Goal: Obtain resource: Download file/media

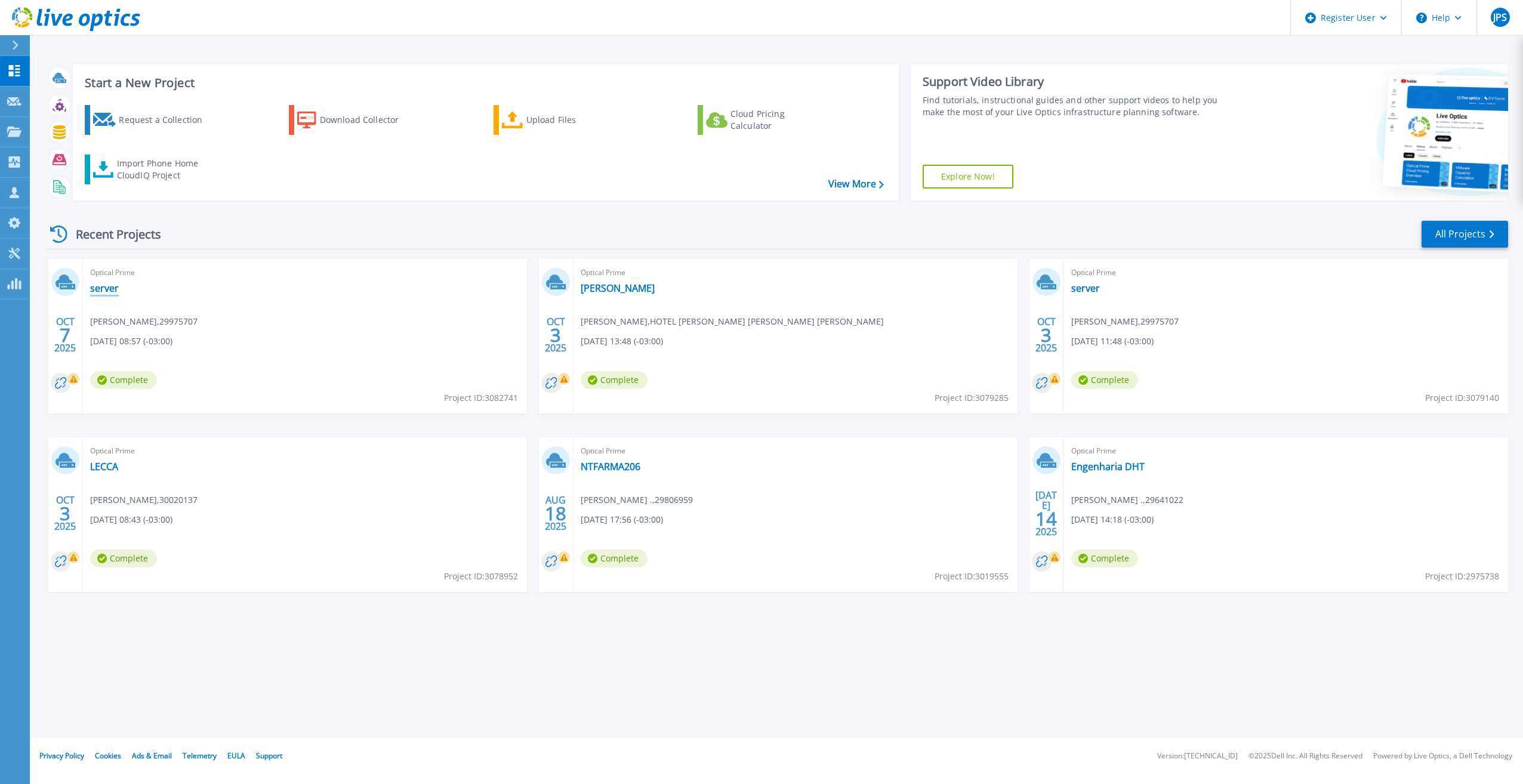
click at [103, 291] on link "server" at bounding box center [104, 288] width 29 height 12
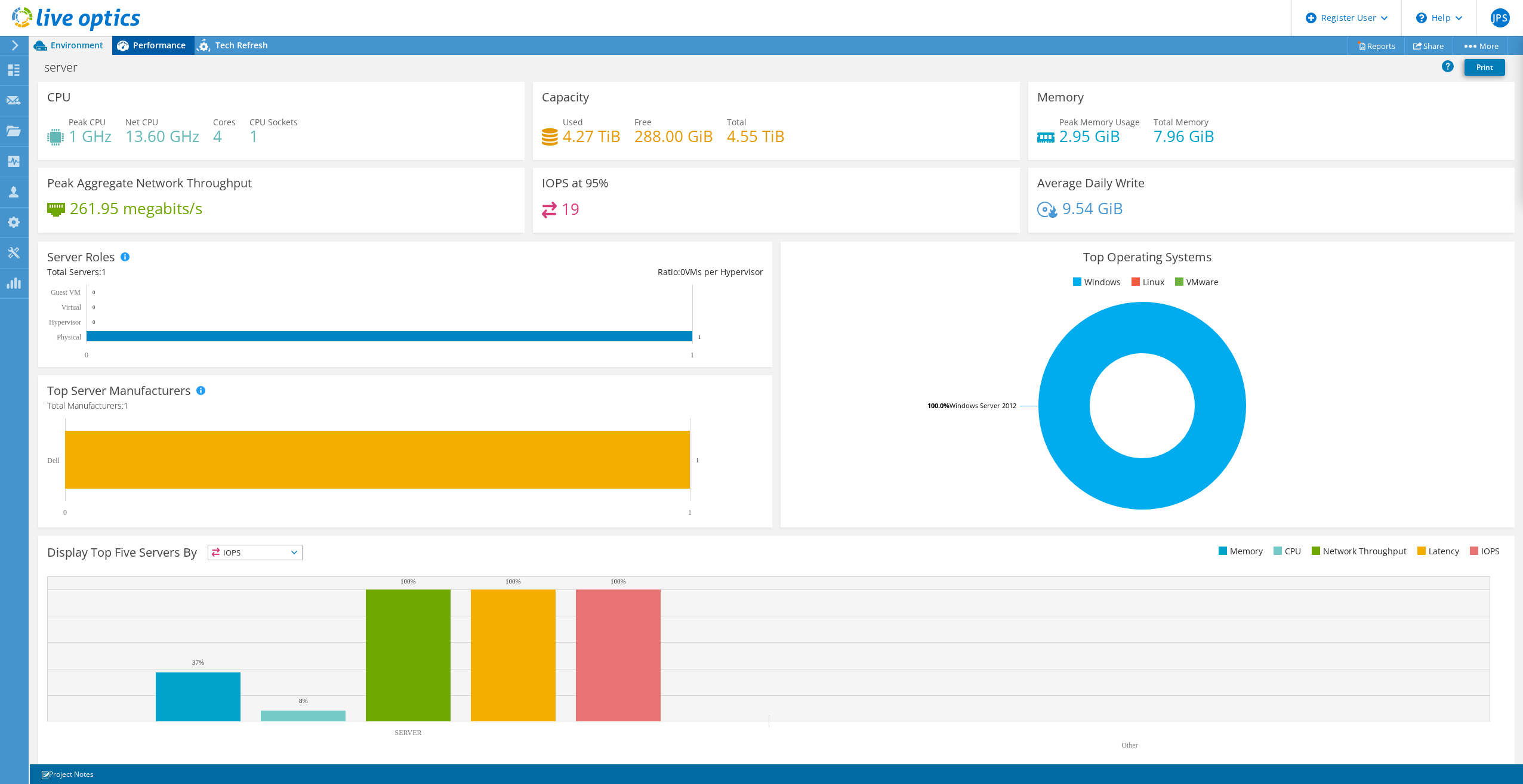
click at [151, 51] on div "Performance" at bounding box center [153, 45] width 83 height 19
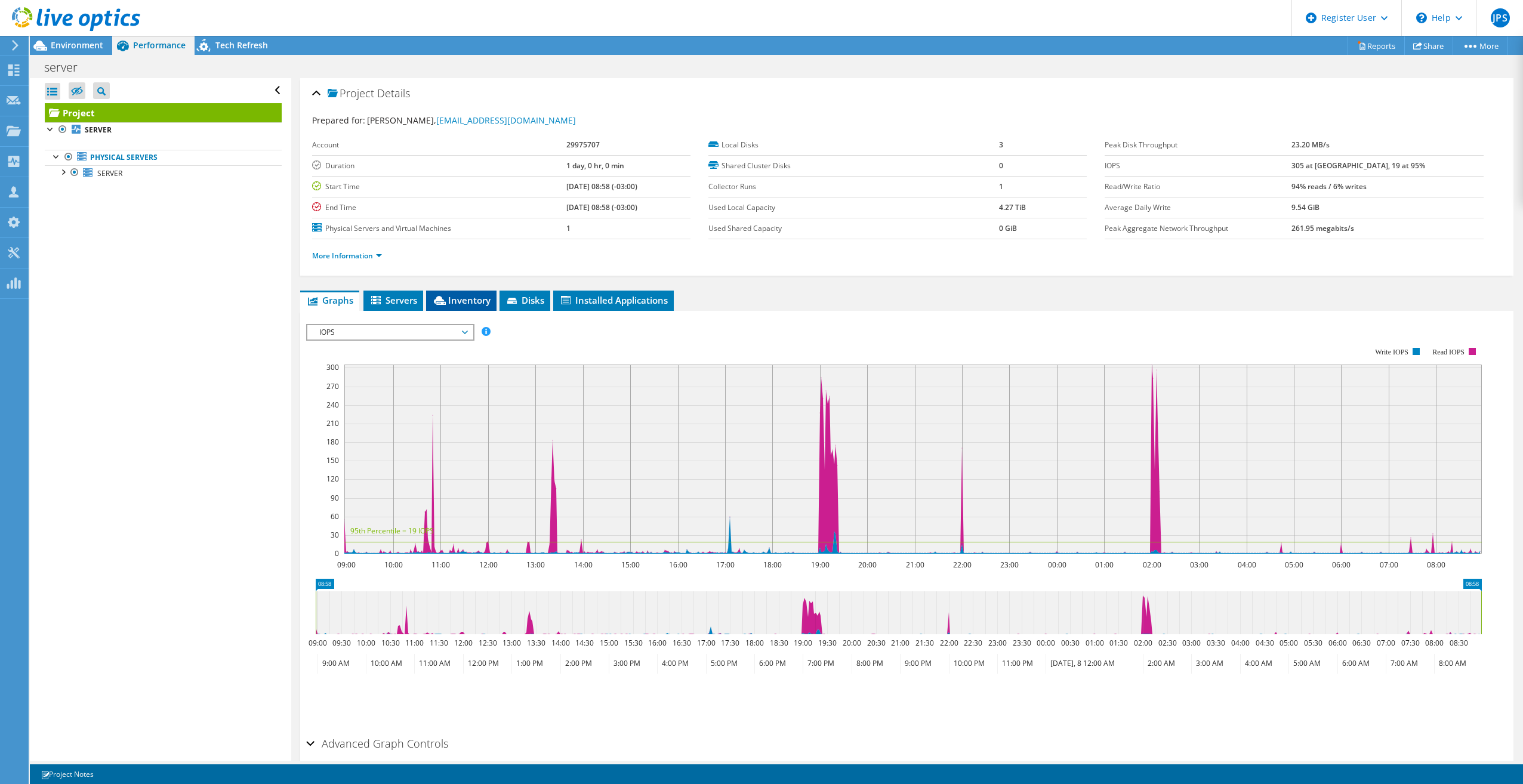
click at [445, 303] on icon at bounding box center [440, 300] width 12 height 9
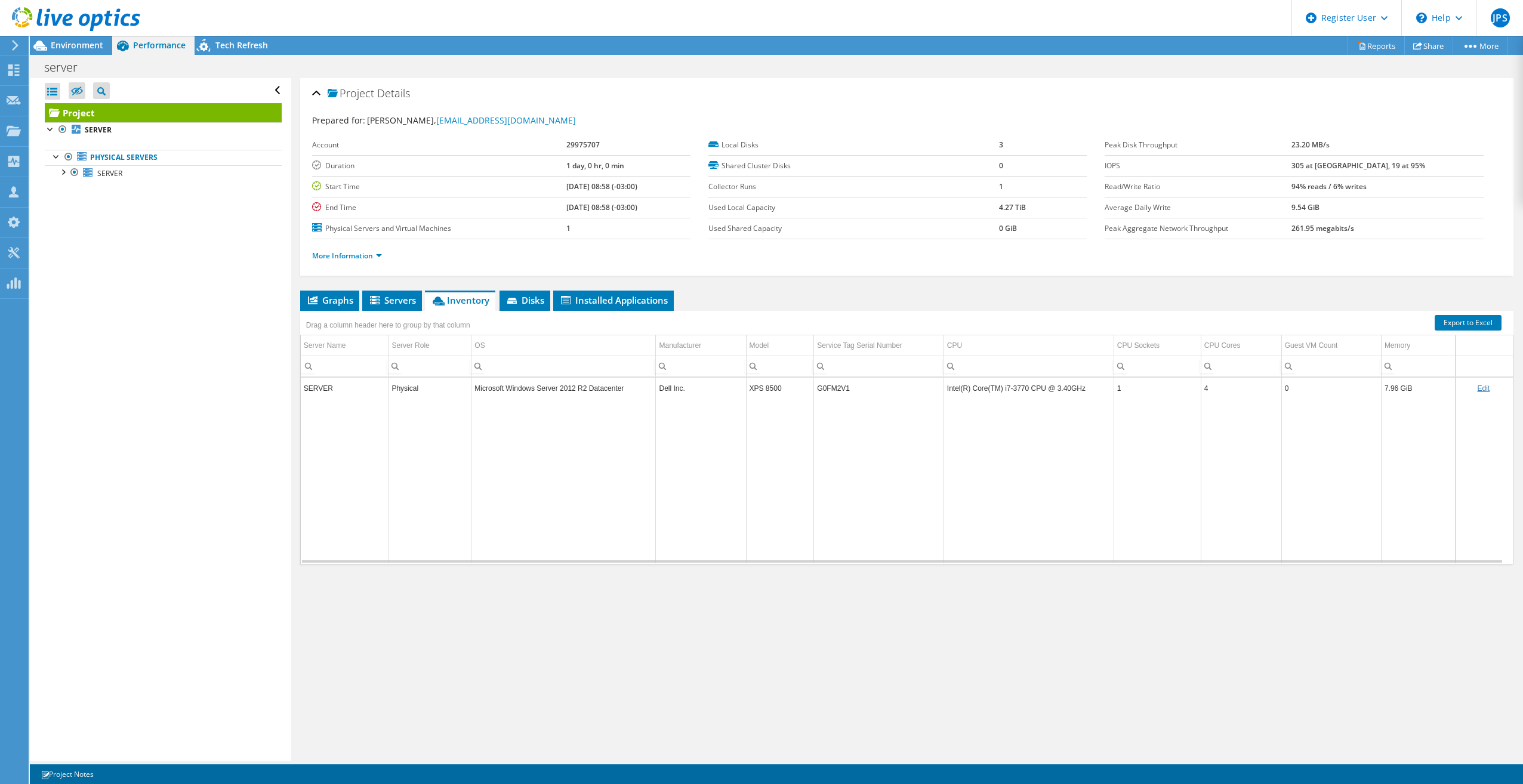
click at [96, 40] on div at bounding box center [70, 20] width 140 height 40
click at [52, 40] on span "Environment" at bounding box center [77, 45] width 52 height 11
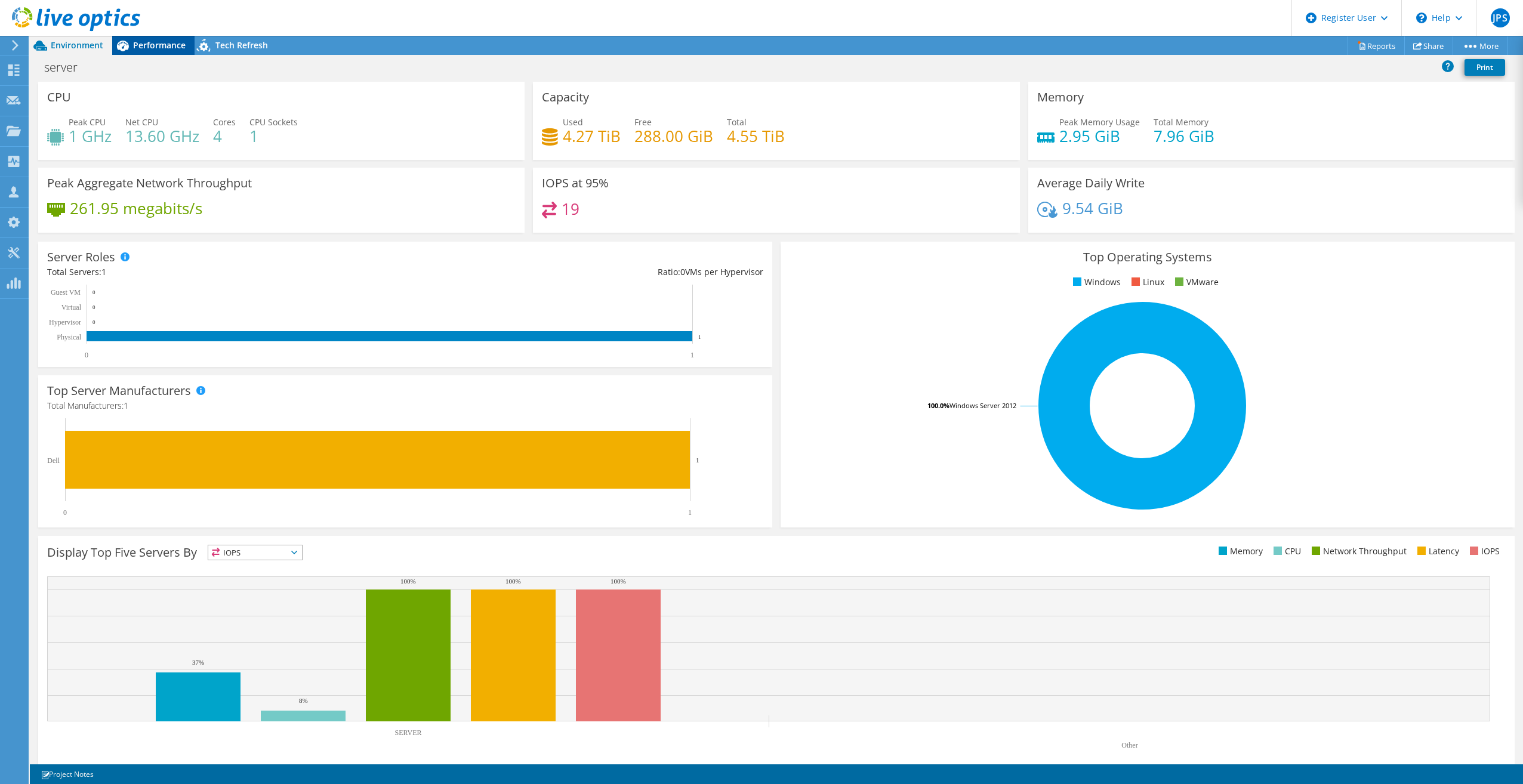
click at [165, 50] on span "Performance" at bounding box center [159, 45] width 52 height 11
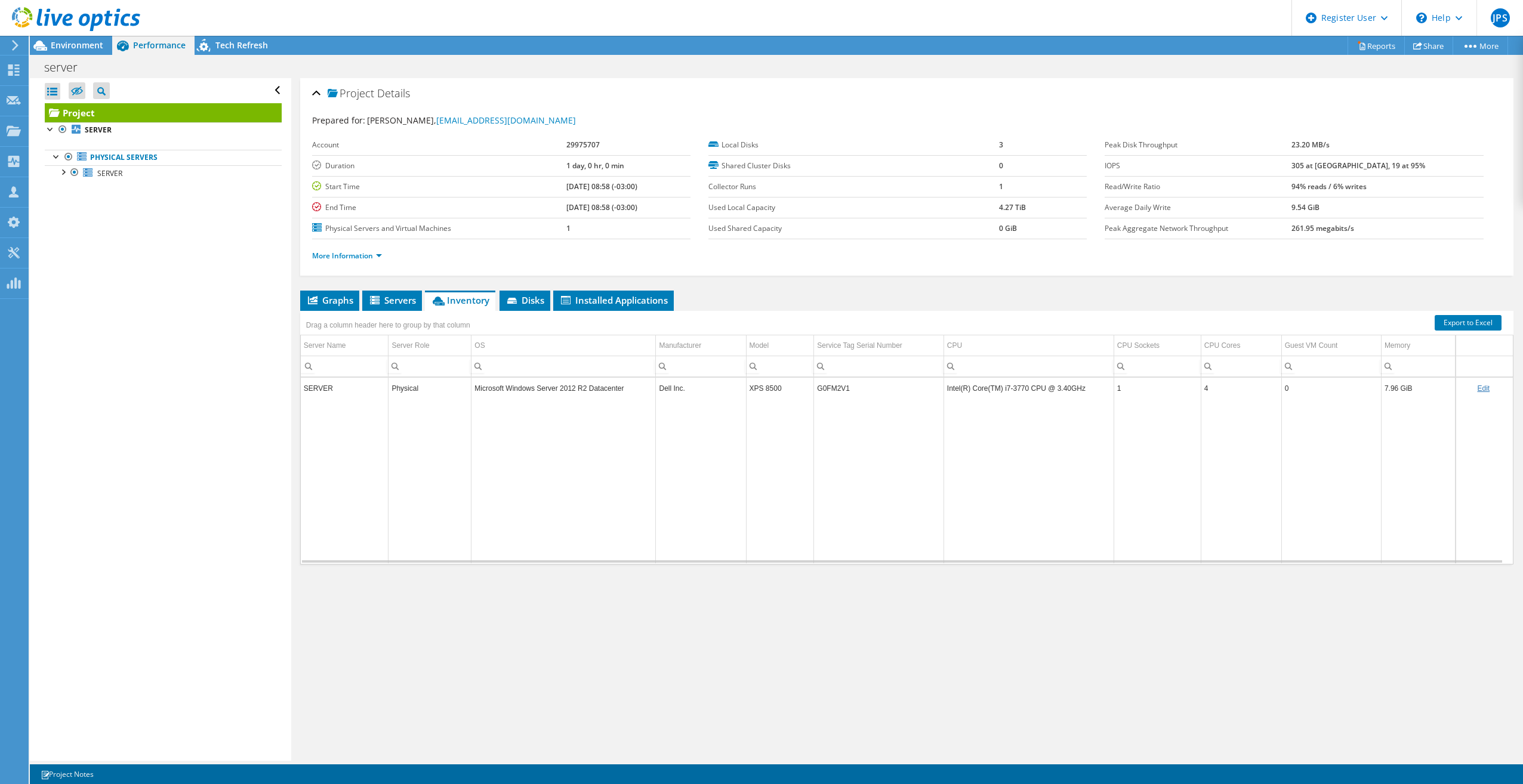
click at [112, 43] on icon at bounding box center [123, 46] width 21 height 21
click at [101, 42] on span "Environment" at bounding box center [77, 45] width 52 height 11
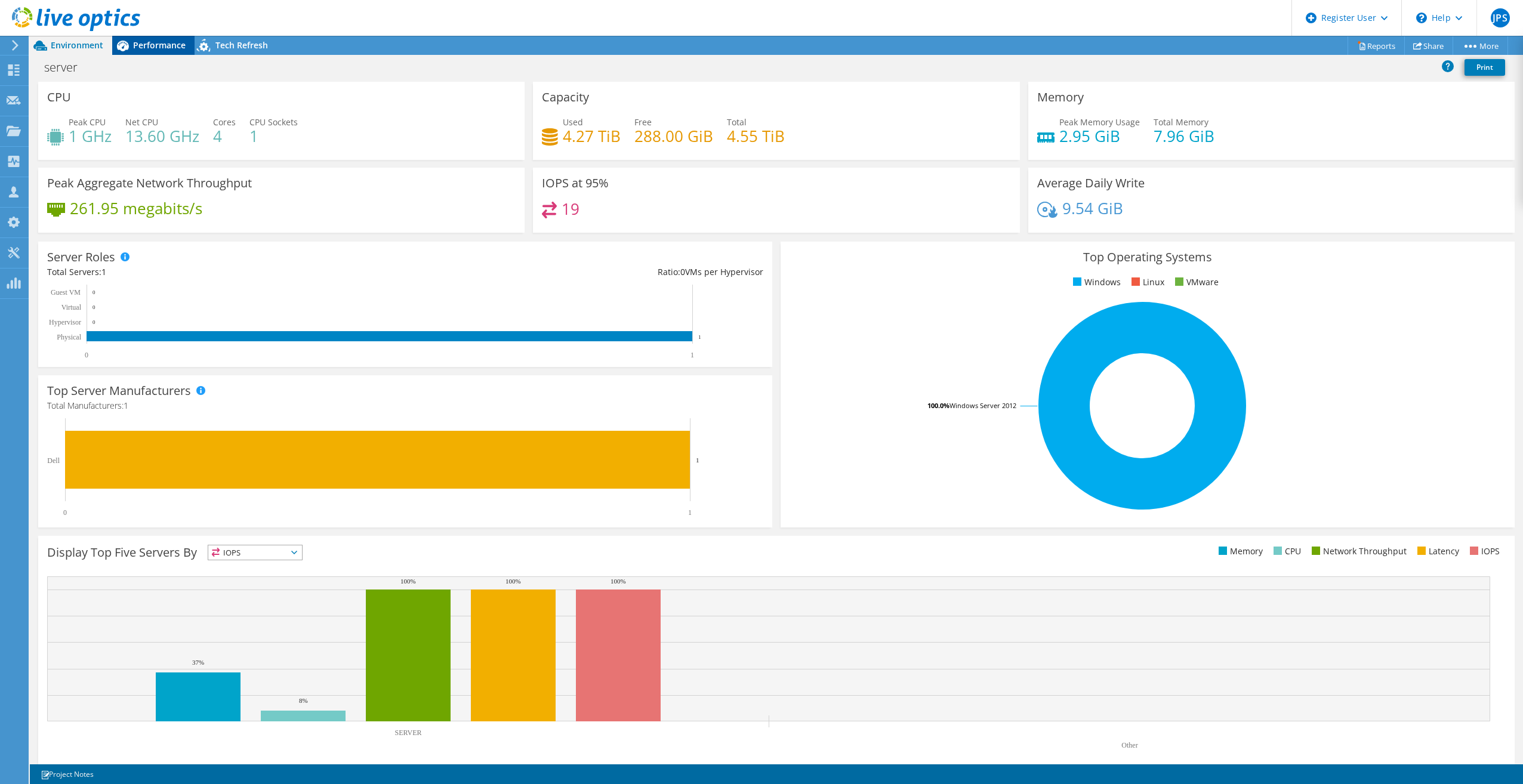
click at [161, 54] on div "Performance" at bounding box center [153, 45] width 83 height 19
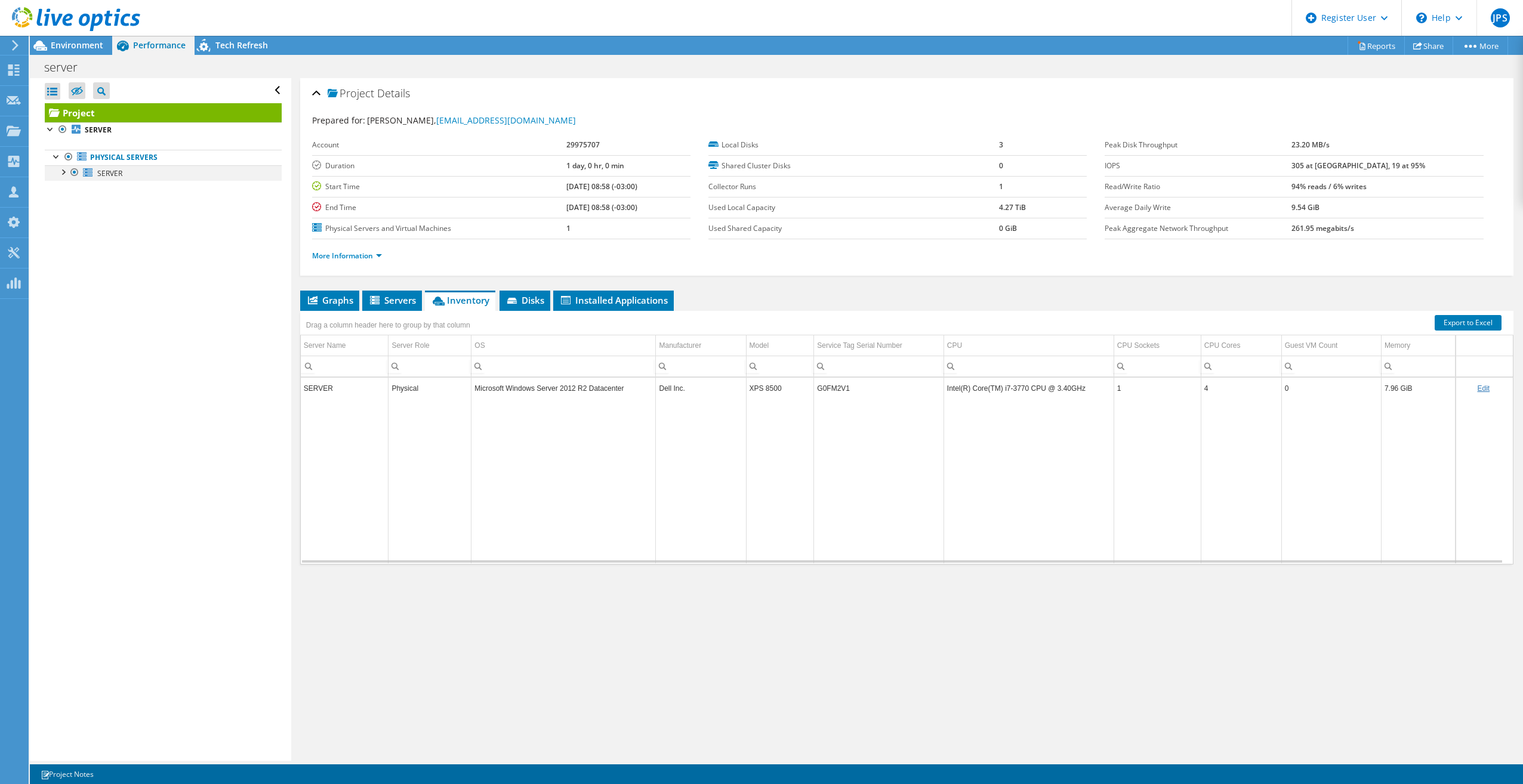
click at [65, 169] on div at bounding box center [62, 171] width 12 height 12
click at [60, 173] on div at bounding box center [62, 171] width 12 height 12
click at [341, 296] on span "Graphs" at bounding box center [330, 300] width 47 height 12
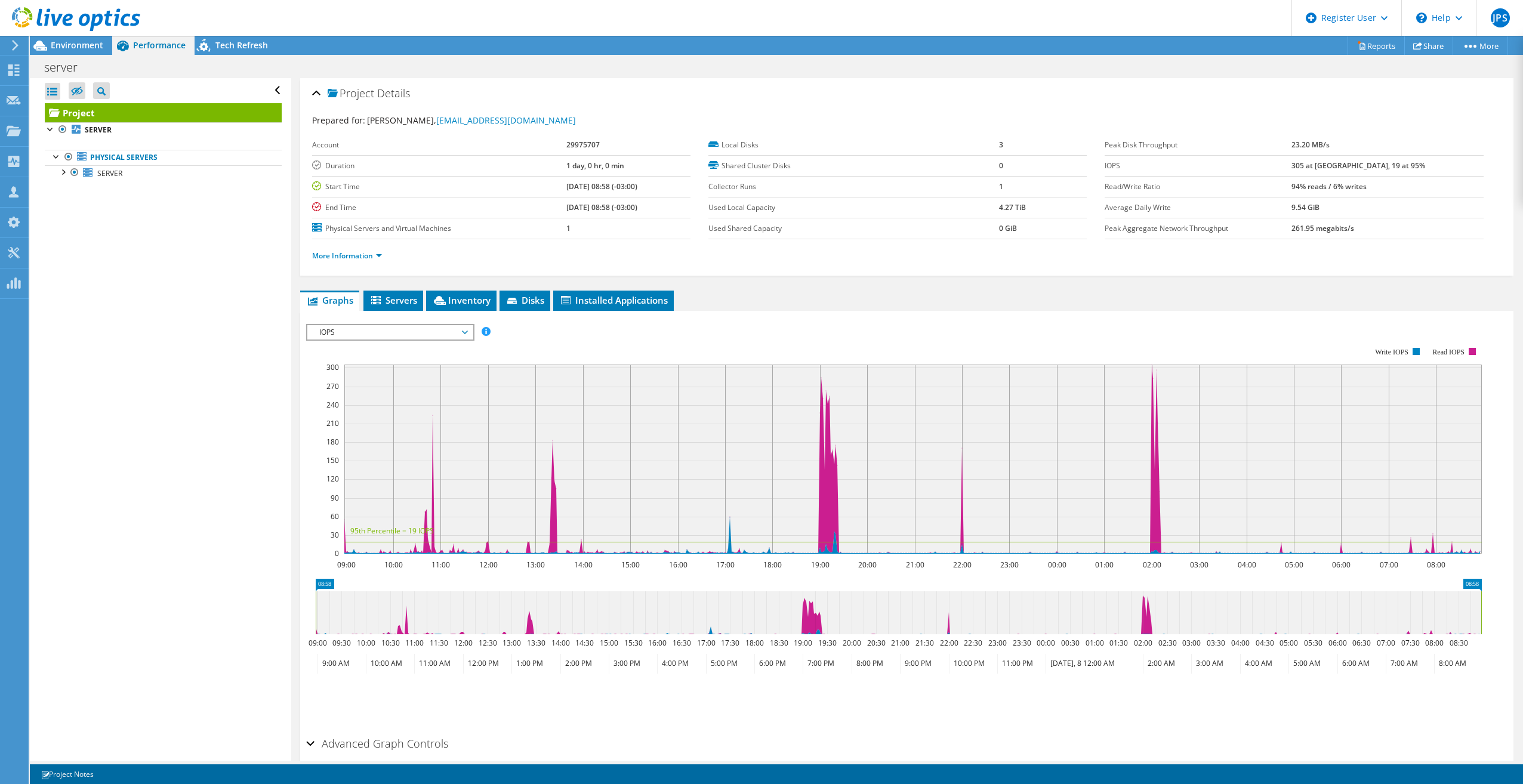
click at [391, 328] on span "IOPS" at bounding box center [390, 332] width 153 height 14
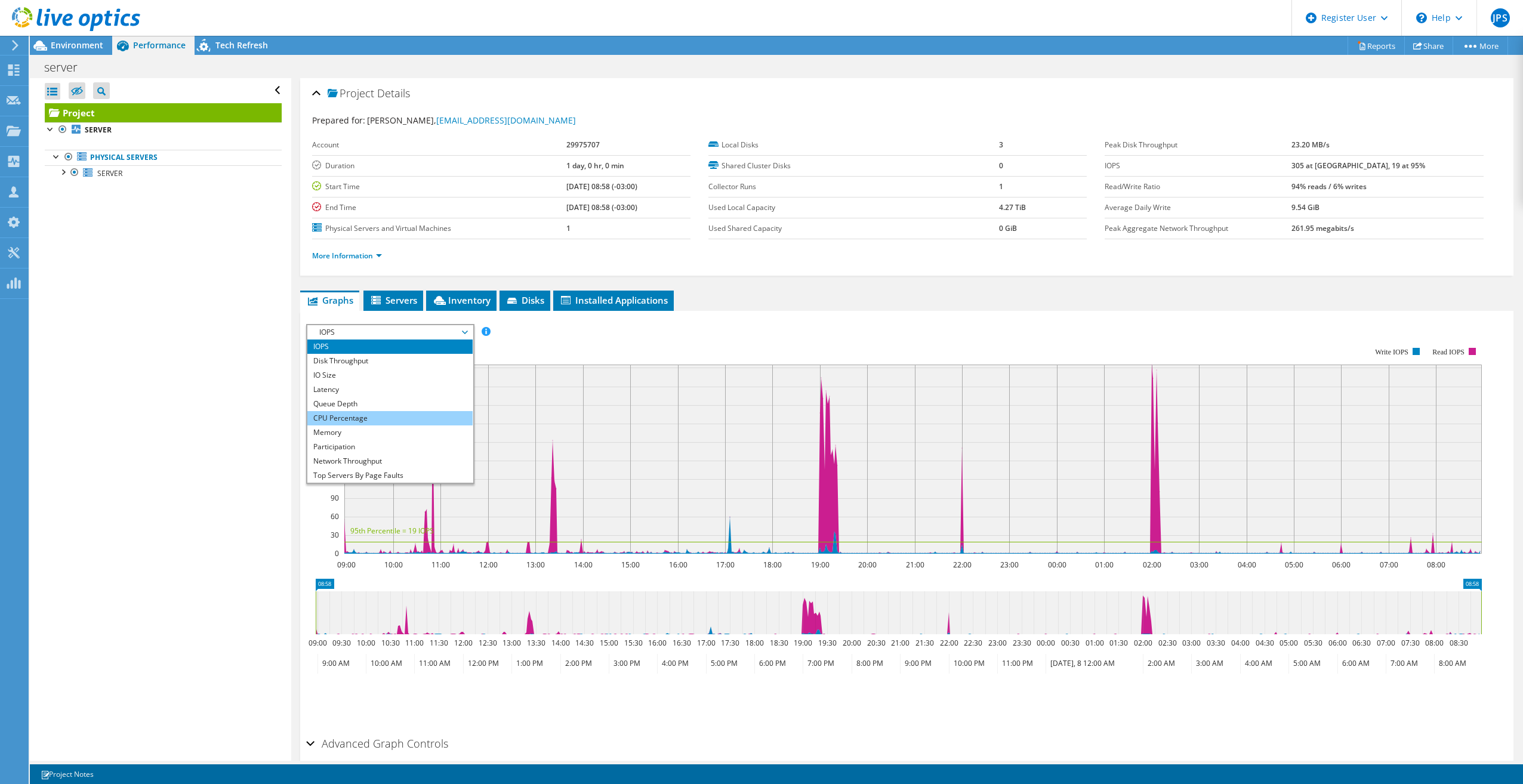
click at [366, 414] on li "CPU Percentage" at bounding box center [390, 418] width 165 height 14
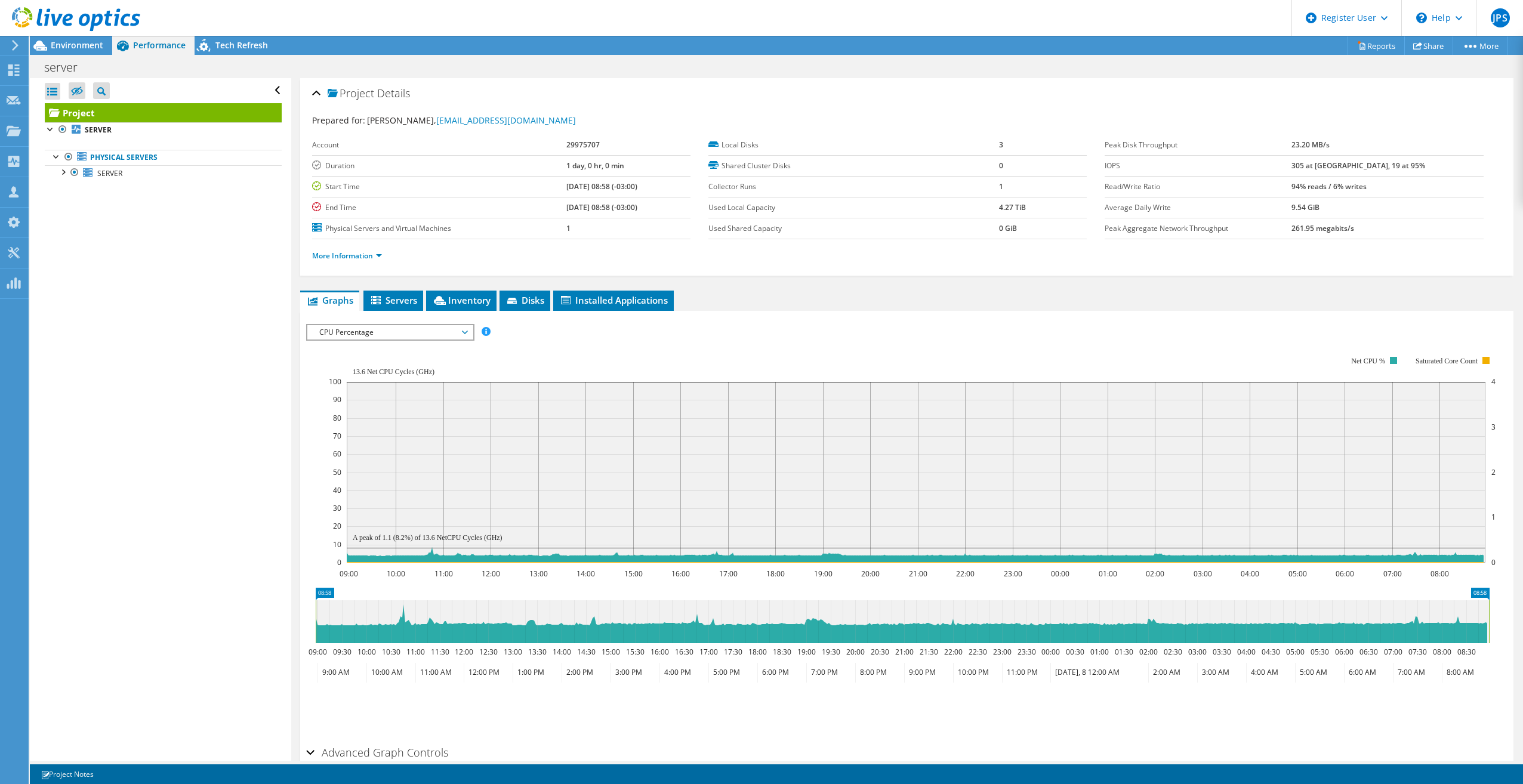
click at [1318, 332] on div "IOPS Disk Throughput IO Size Latency Queue Depth CPU Percentage Memory Page Fau…" at bounding box center [907, 332] width 1201 height 16
click at [366, 331] on span "CPU Percentage" at bounding box center [390, 332] width 153 height 14
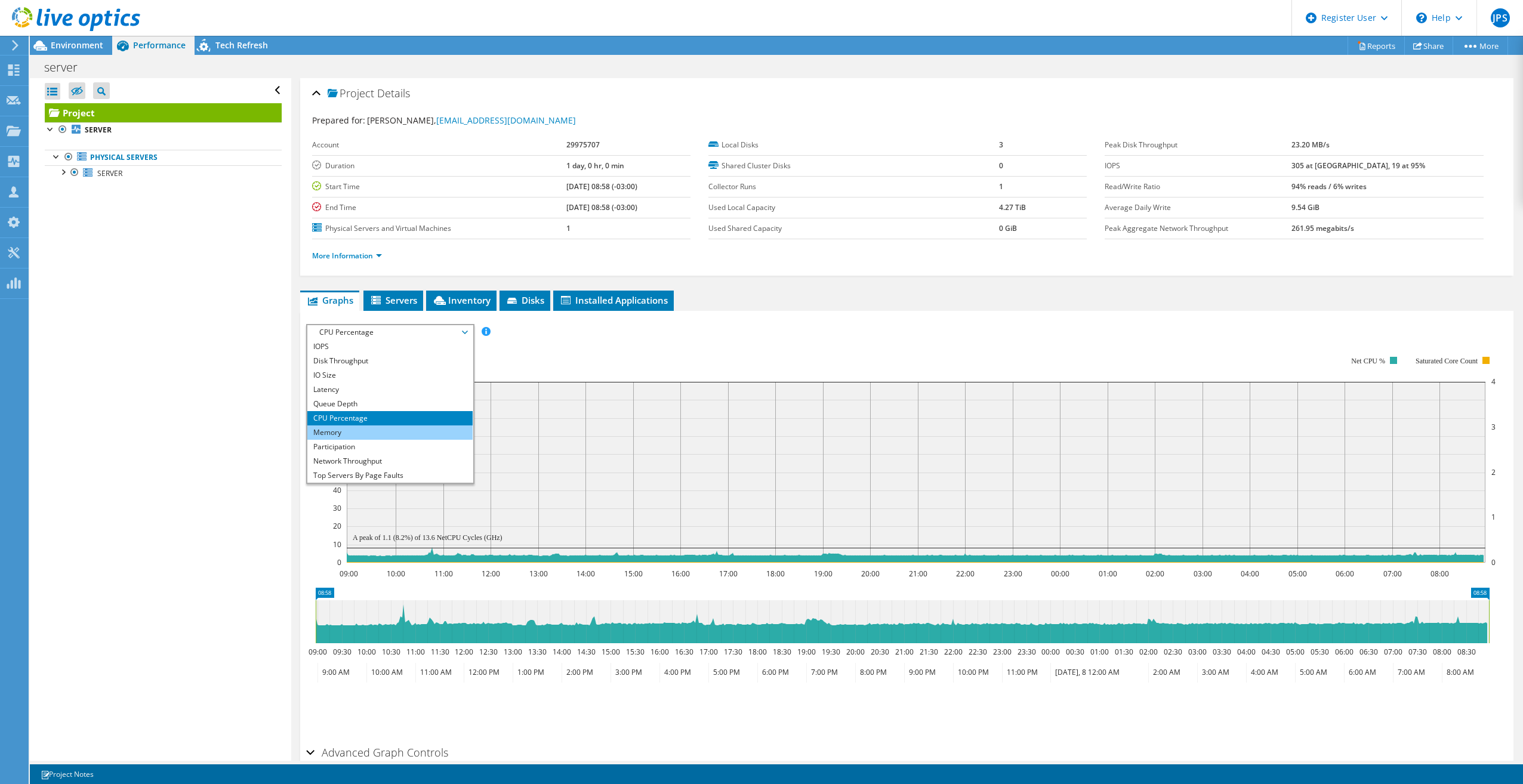
click at [337, 436] on li "Memory" at bounding box center [390, 433] width 165 height 14
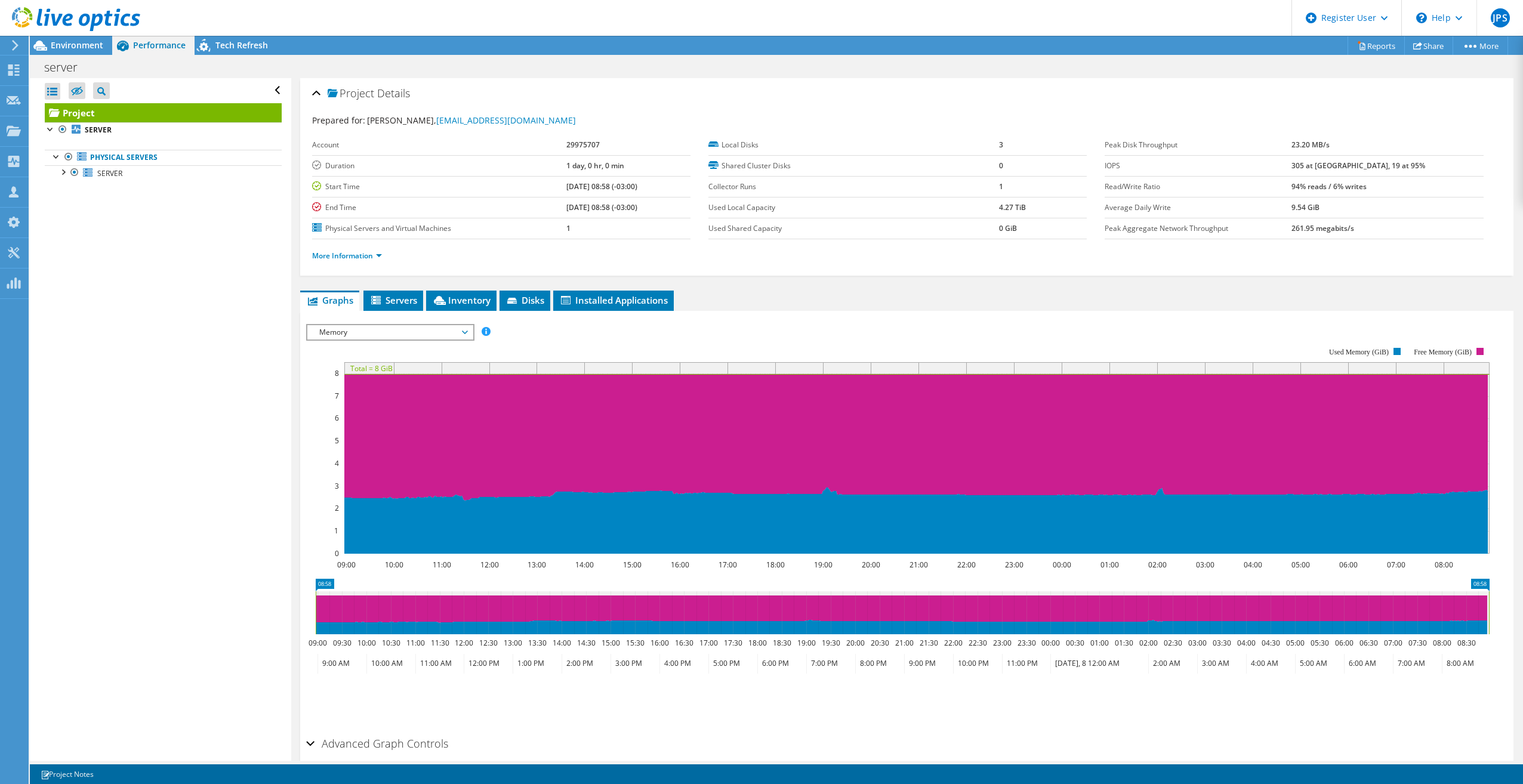
click at [385, 327] on span "Memory" at bounding box center [390, 332] width 153 height 14
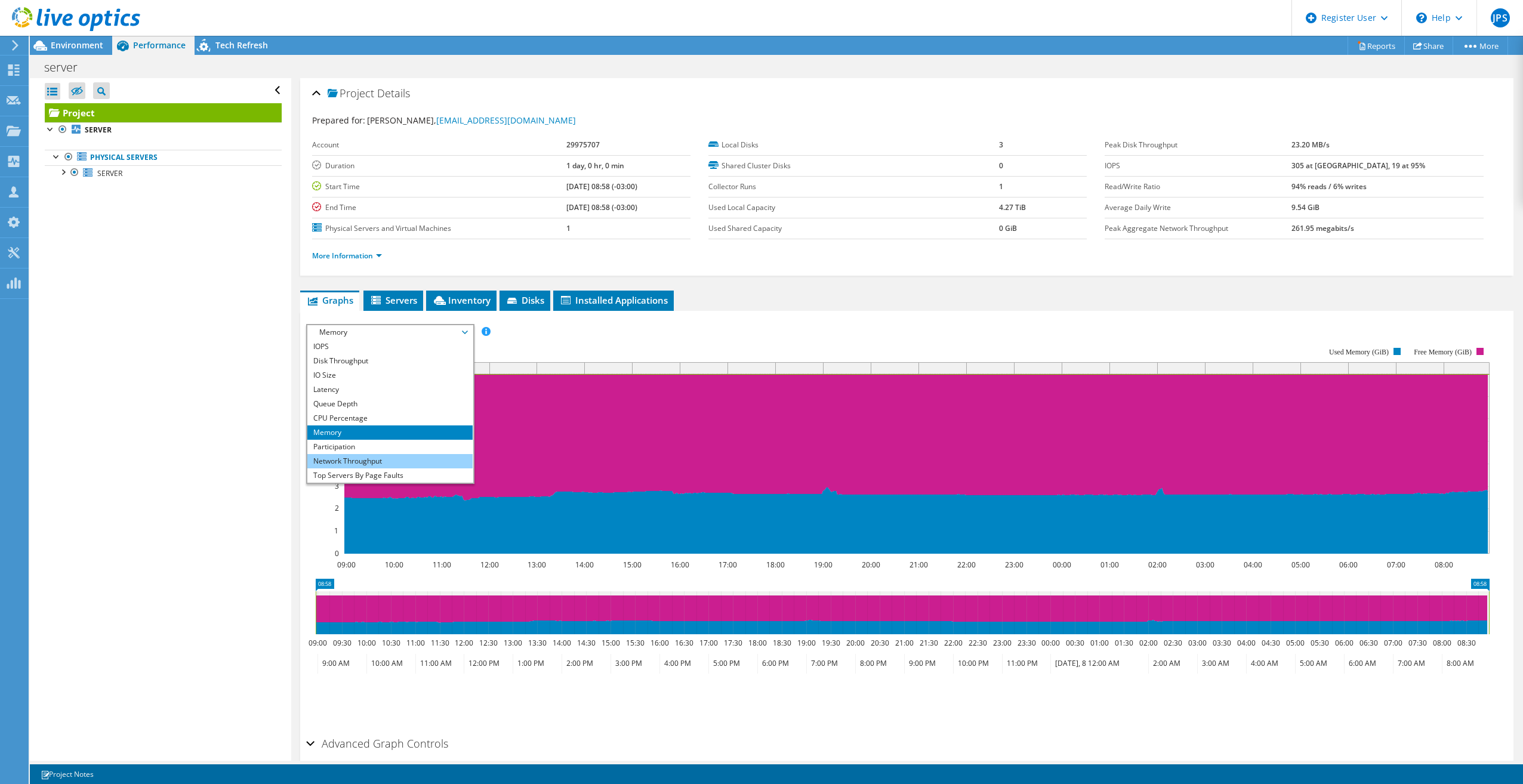
click at [367, 462] on li "Network Throughput" at bounding box center [390, 462] width 165 height 14
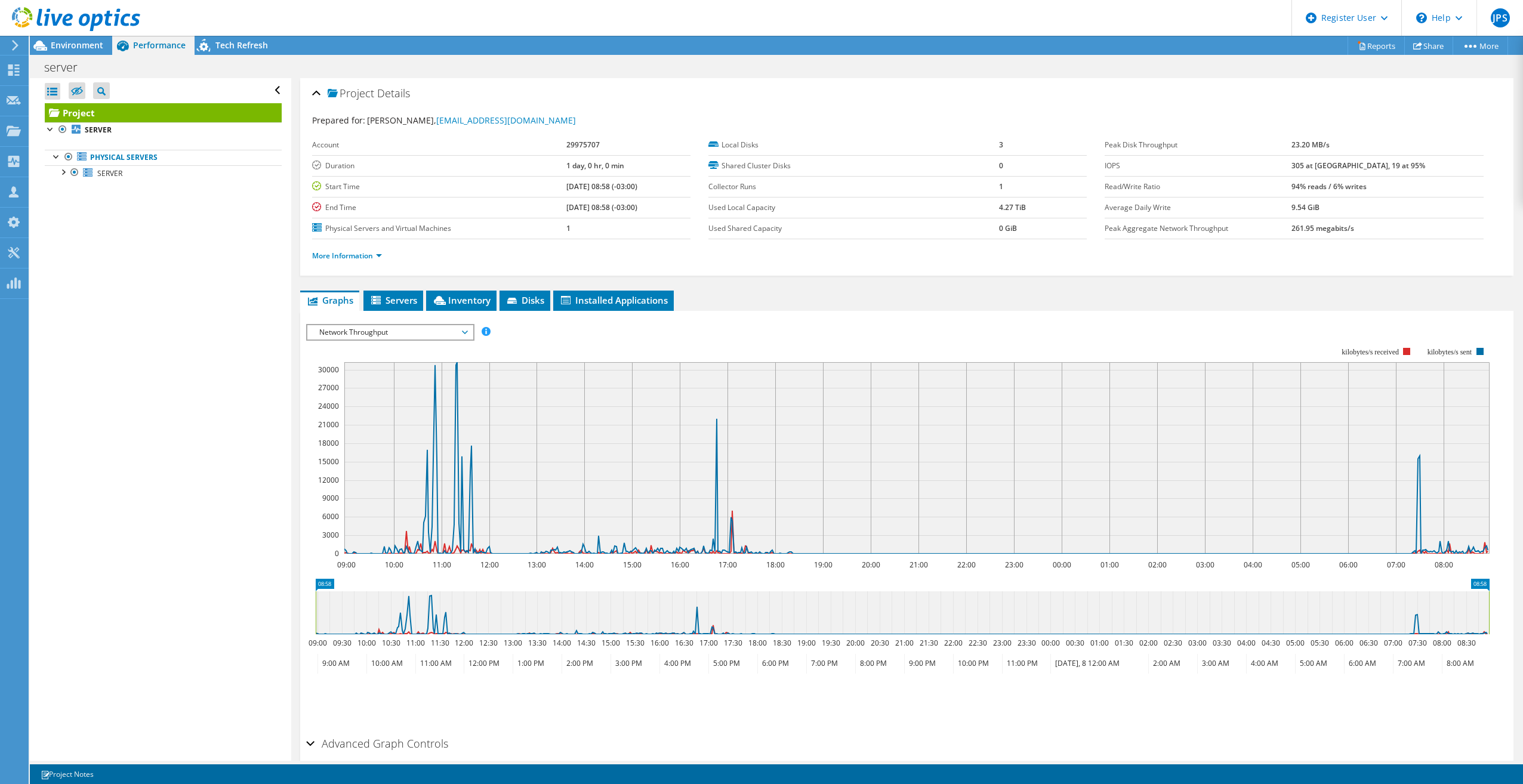
click at [366, 337] on span "Network Throughput" at bounding box center [390, 332] width 153 height 14
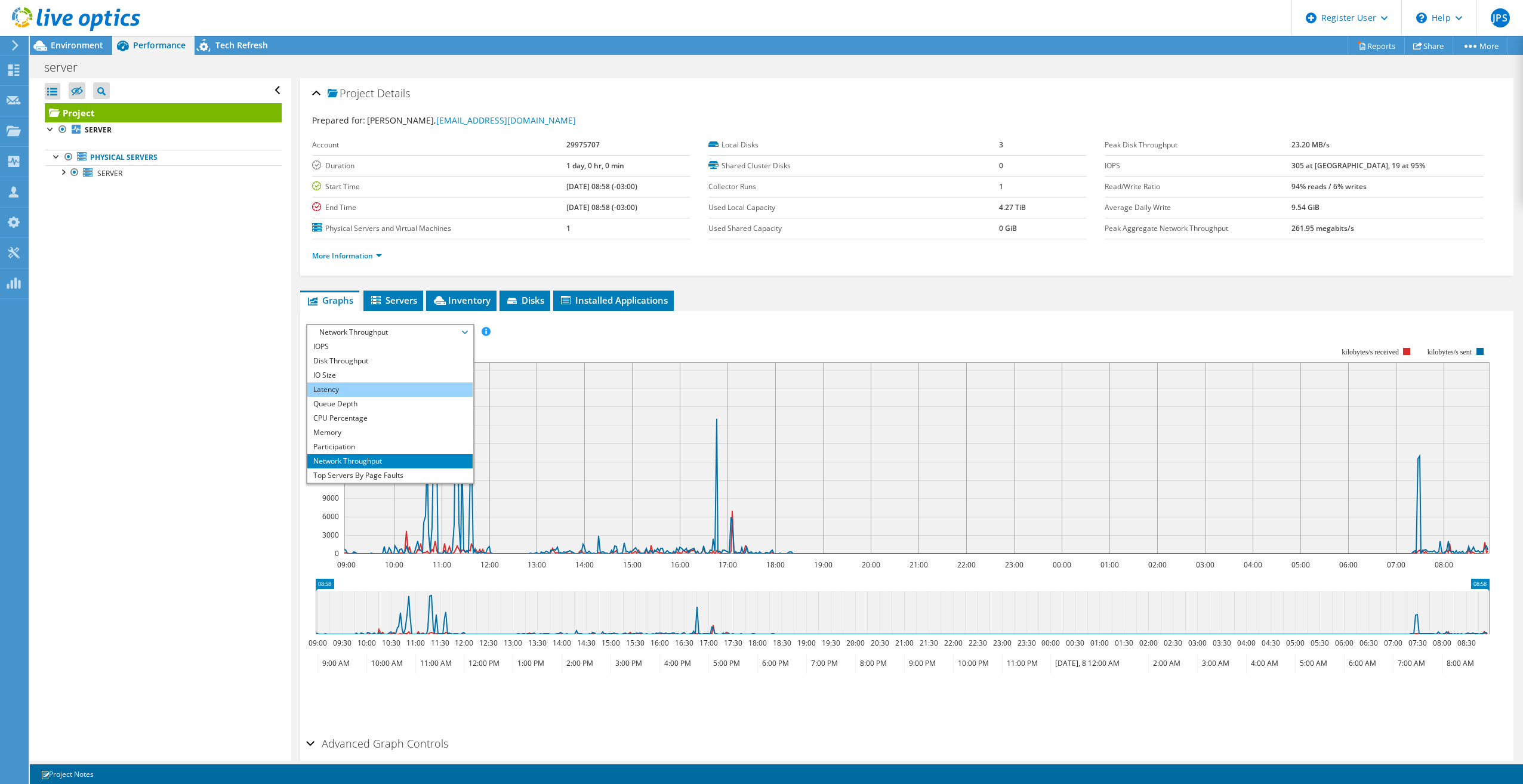
click at [337, 389] on li "Latency" at bounding box center [390, 390] width 165 height 14
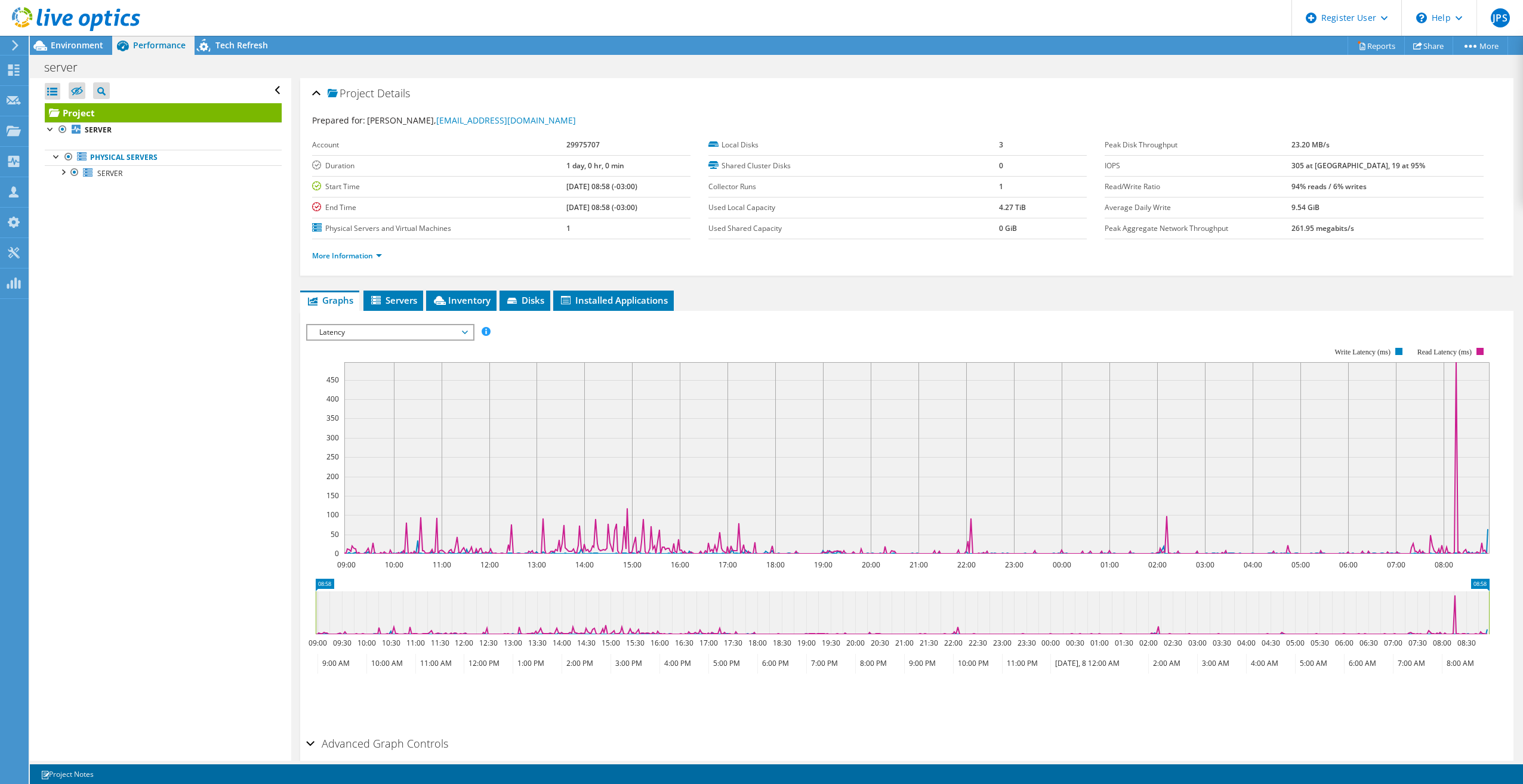
click at [371, 328] on span "Latency" at bounding box center [390, 332] width 153 height 14
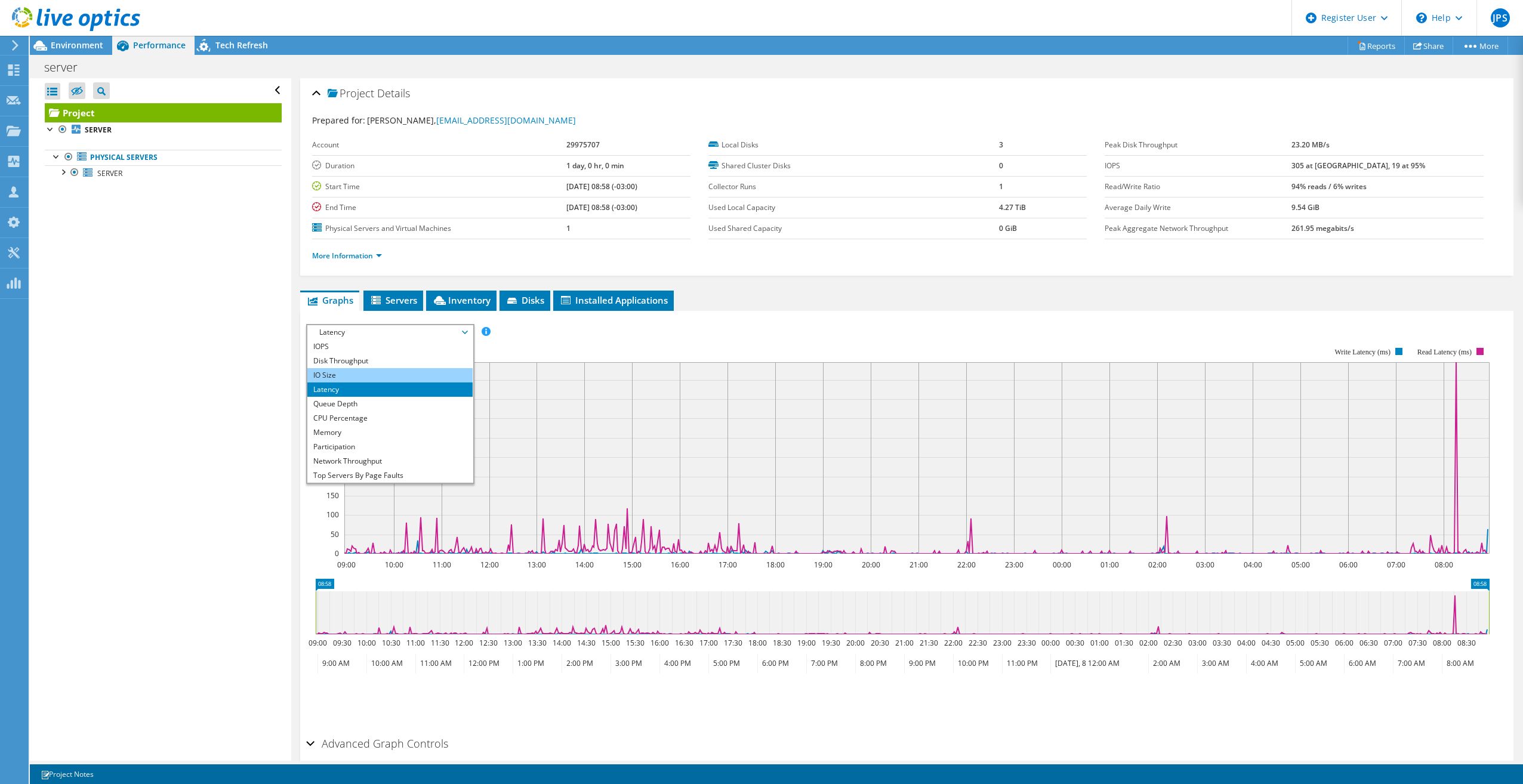
click at [341, 375] on li "IO Size" at bounding box center [390, 375] width 165 height 14
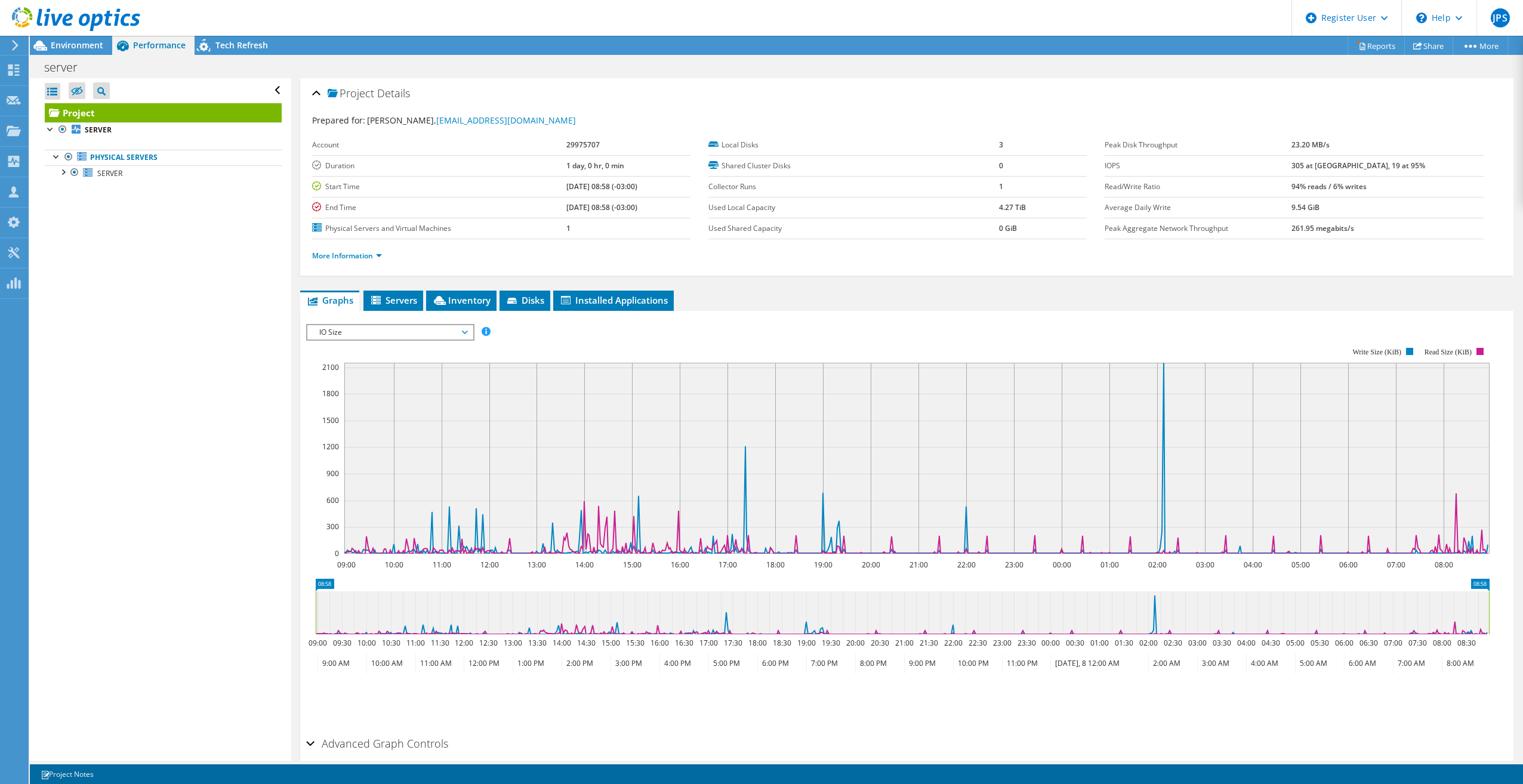
click at [344, 331] on span "IO Size" at bounding box center [390, 332] width 153 height 14
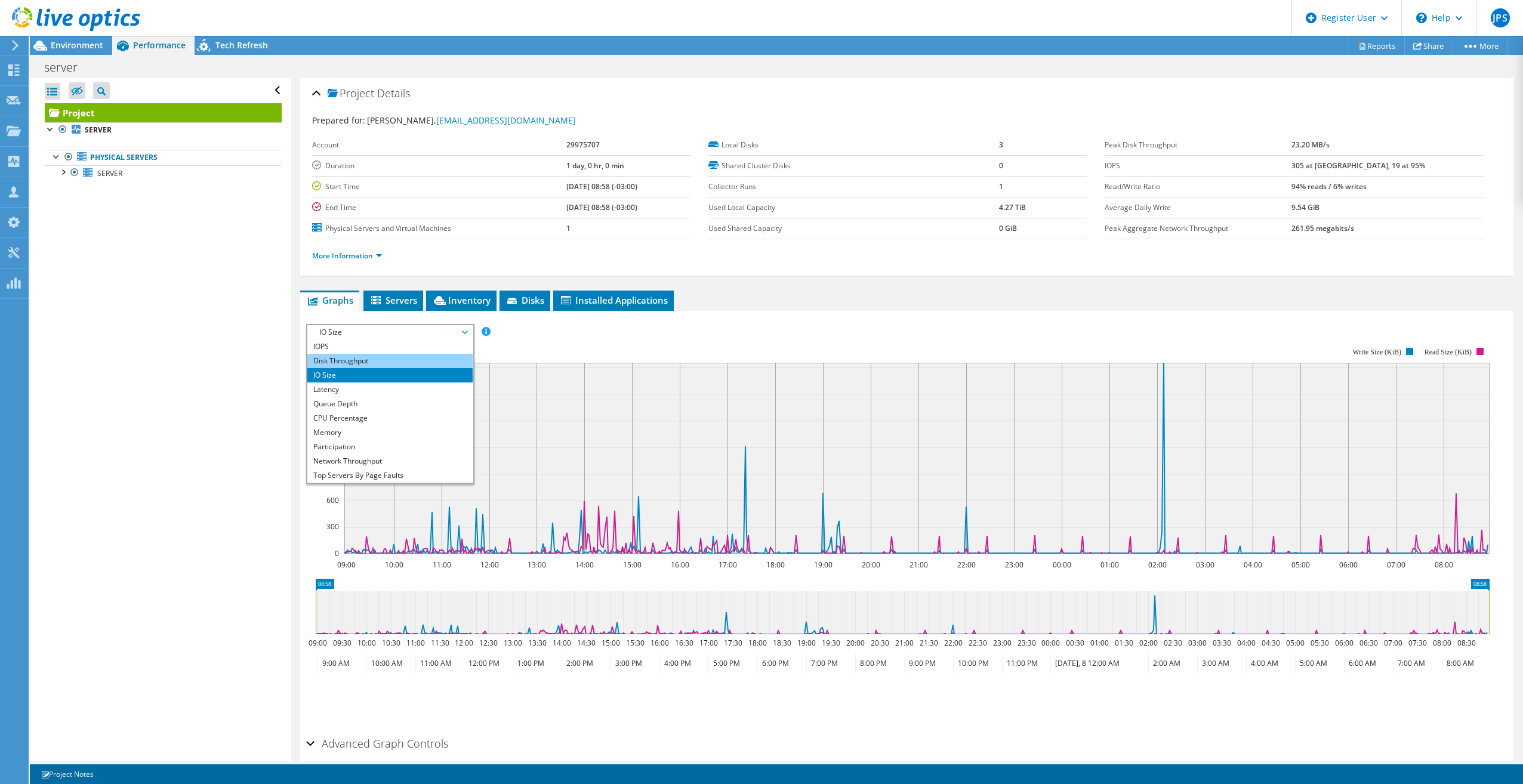
click at [341, 364] on li "Disk Throughput" at bounding box center [390, 361] width 165 height 14
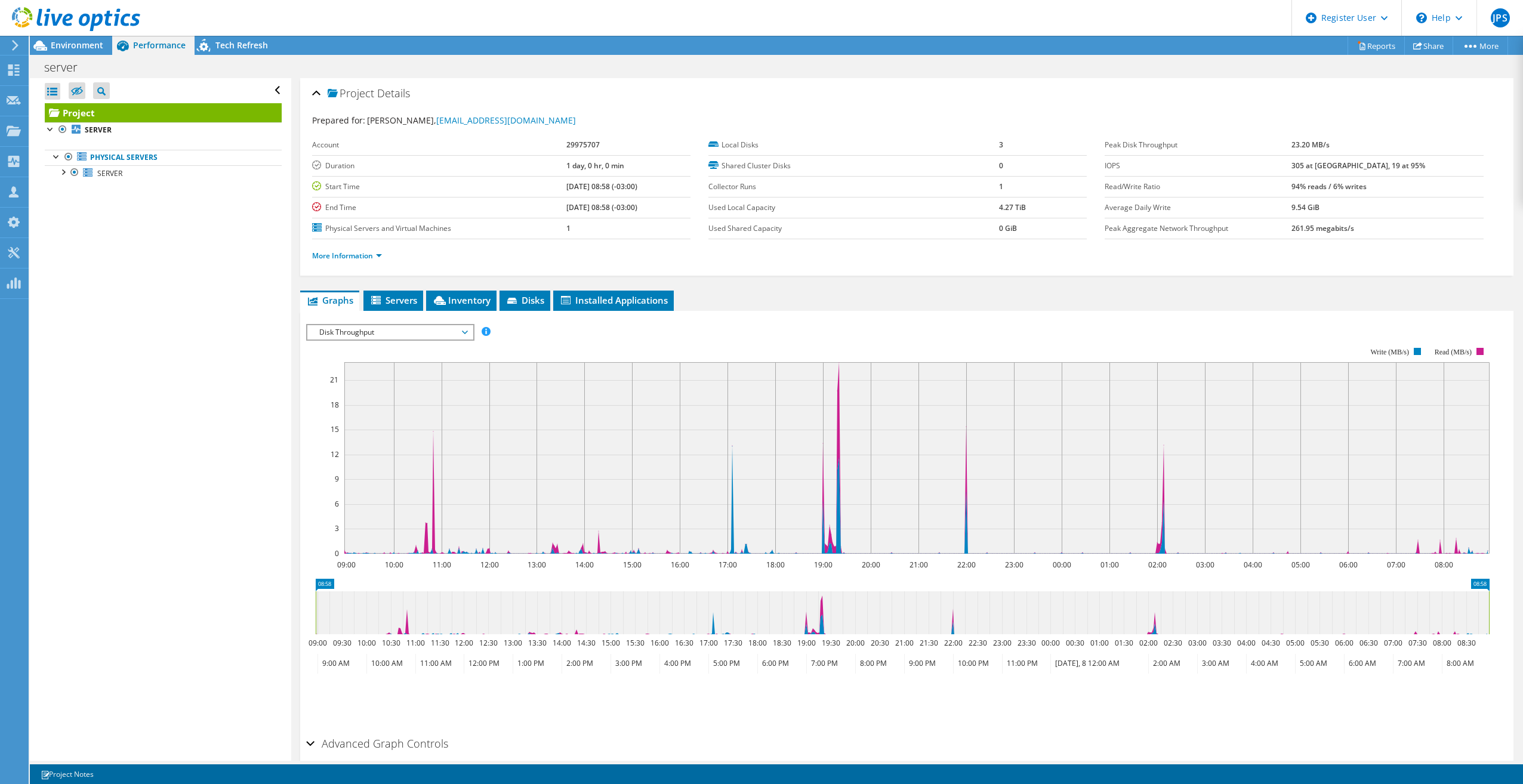
click at [364, 334] on span "Disk Throughput" at bounding box center [390, 332] width 153 height 14
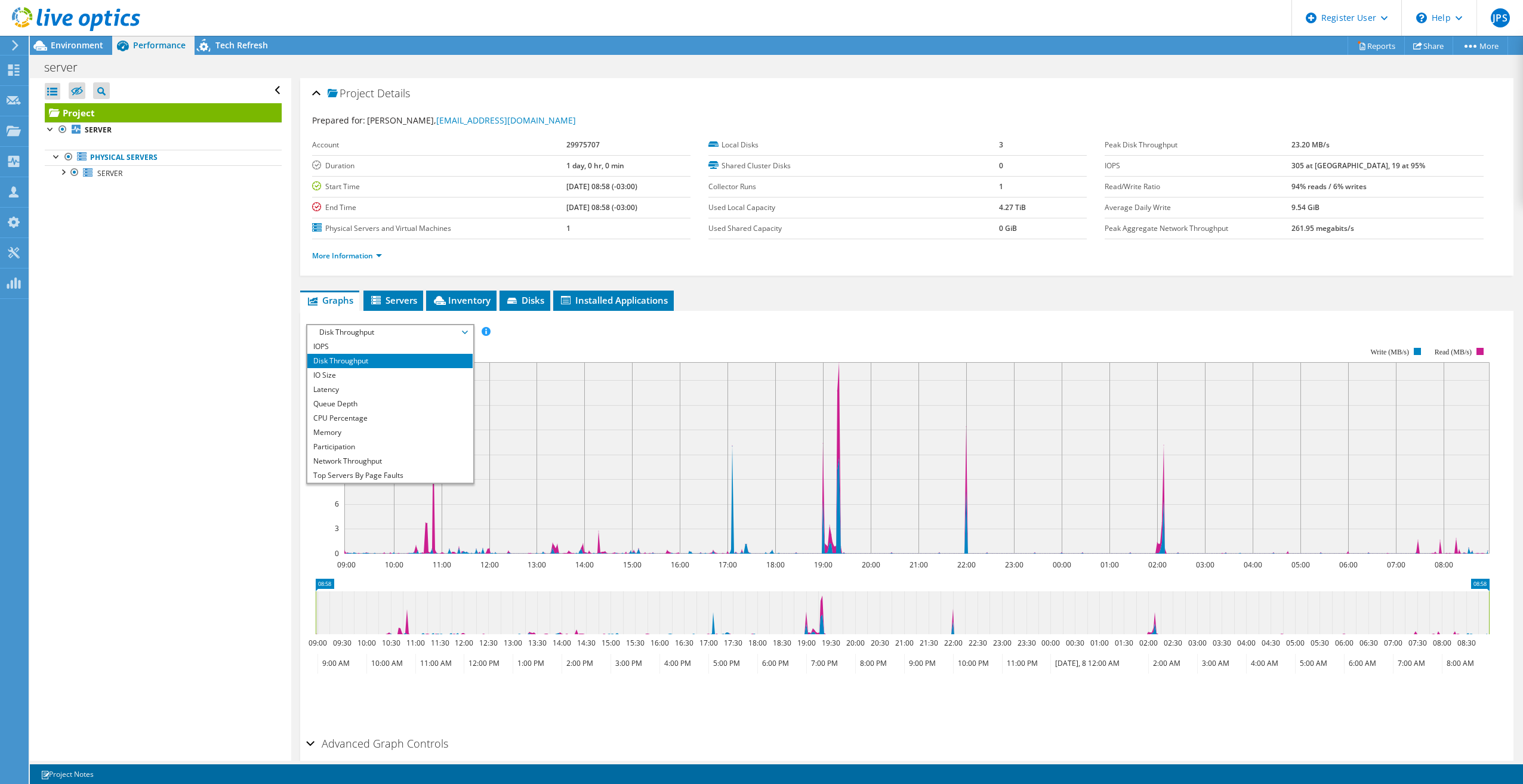
click at [827, 324] on div "IOPS Disk Throughput IO Size Latency Queue Depth CPU Percentage Memory Page Fau…" at bounding box center [907, 332] width 1201 height 16
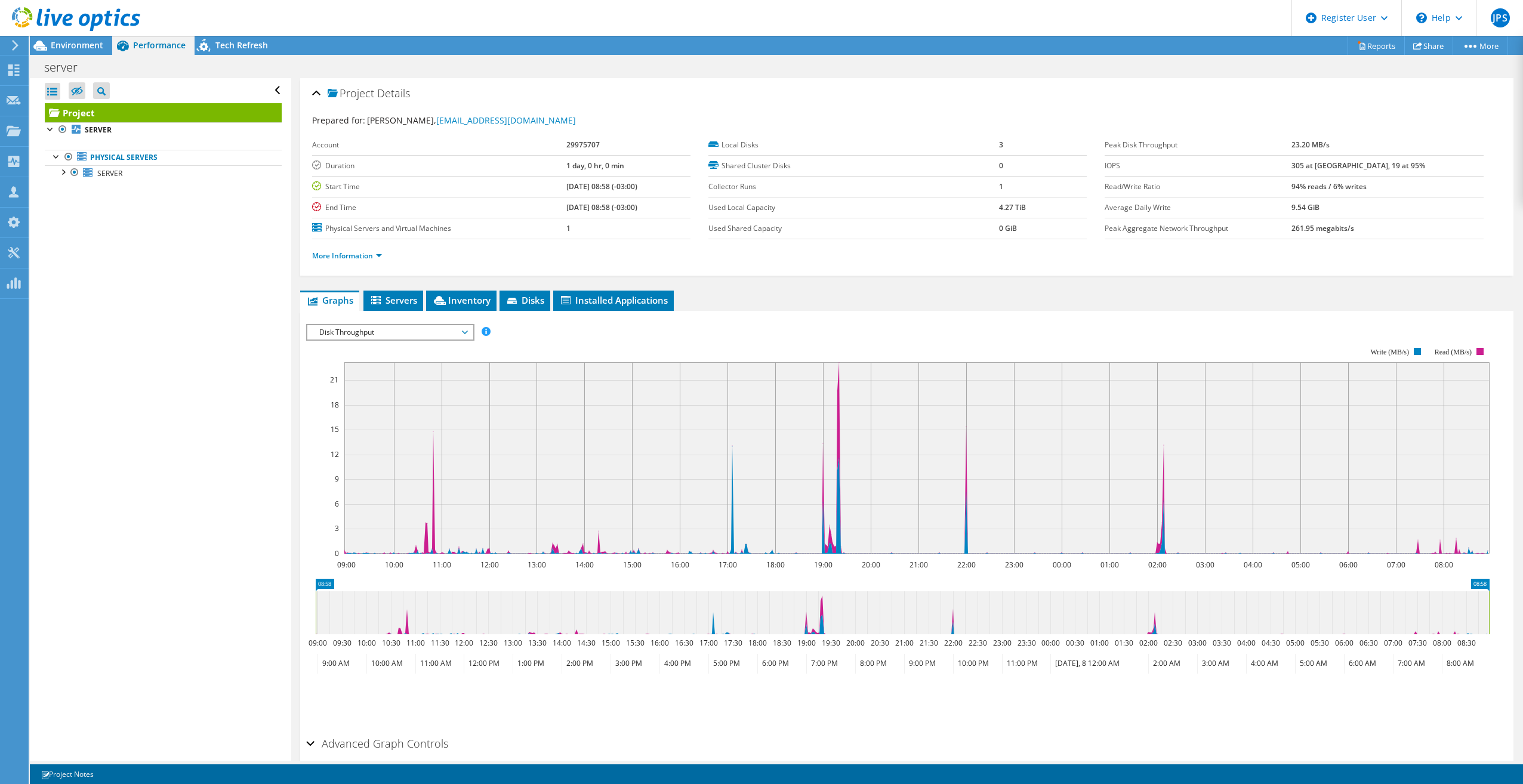
click at [449, 334] on span "Disk Throughput" at bounding box center [390, 332] width 153 height 14
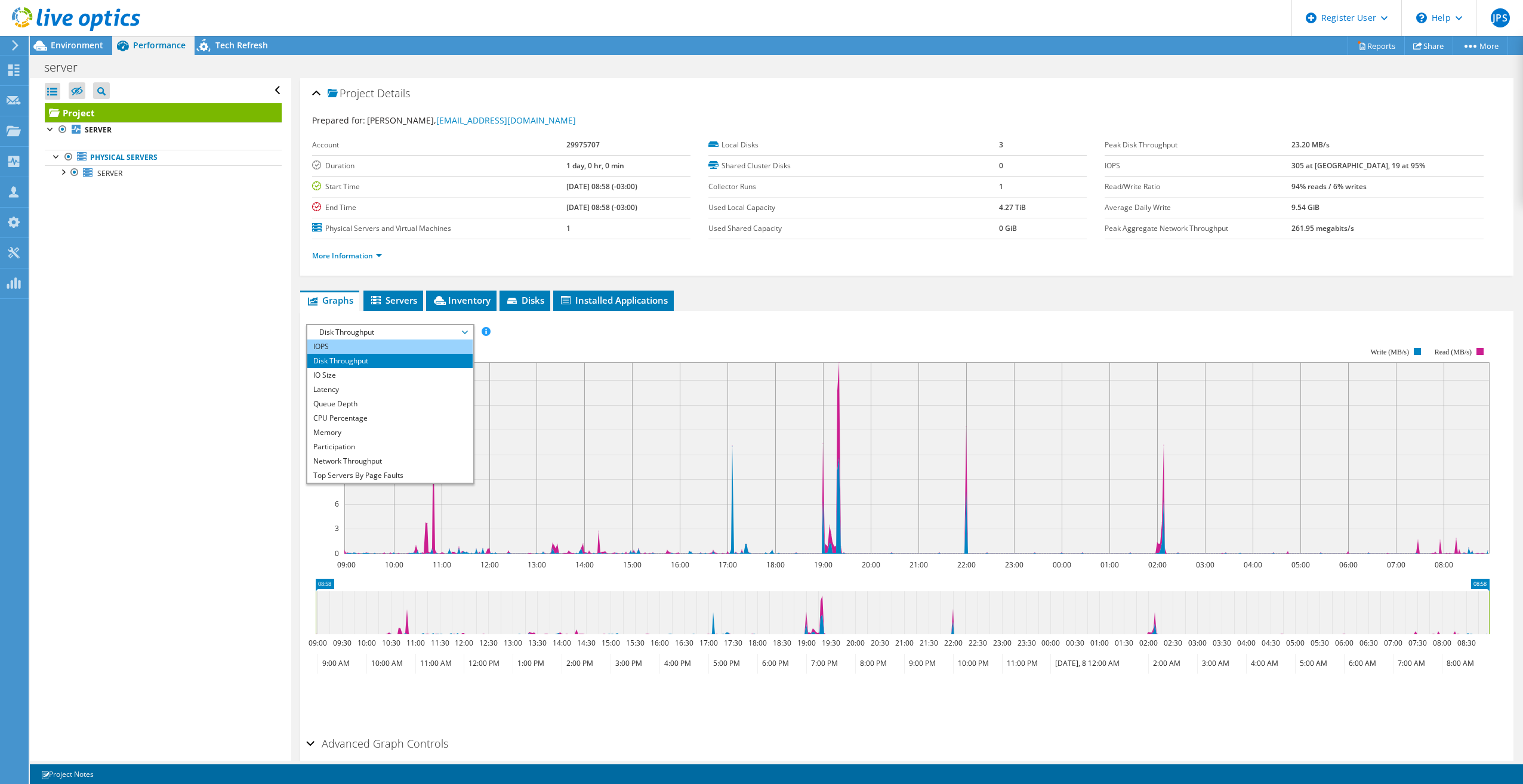
click at [354, 346] on li "IOPS" at bounding box center [390, 346] width 165 height 14
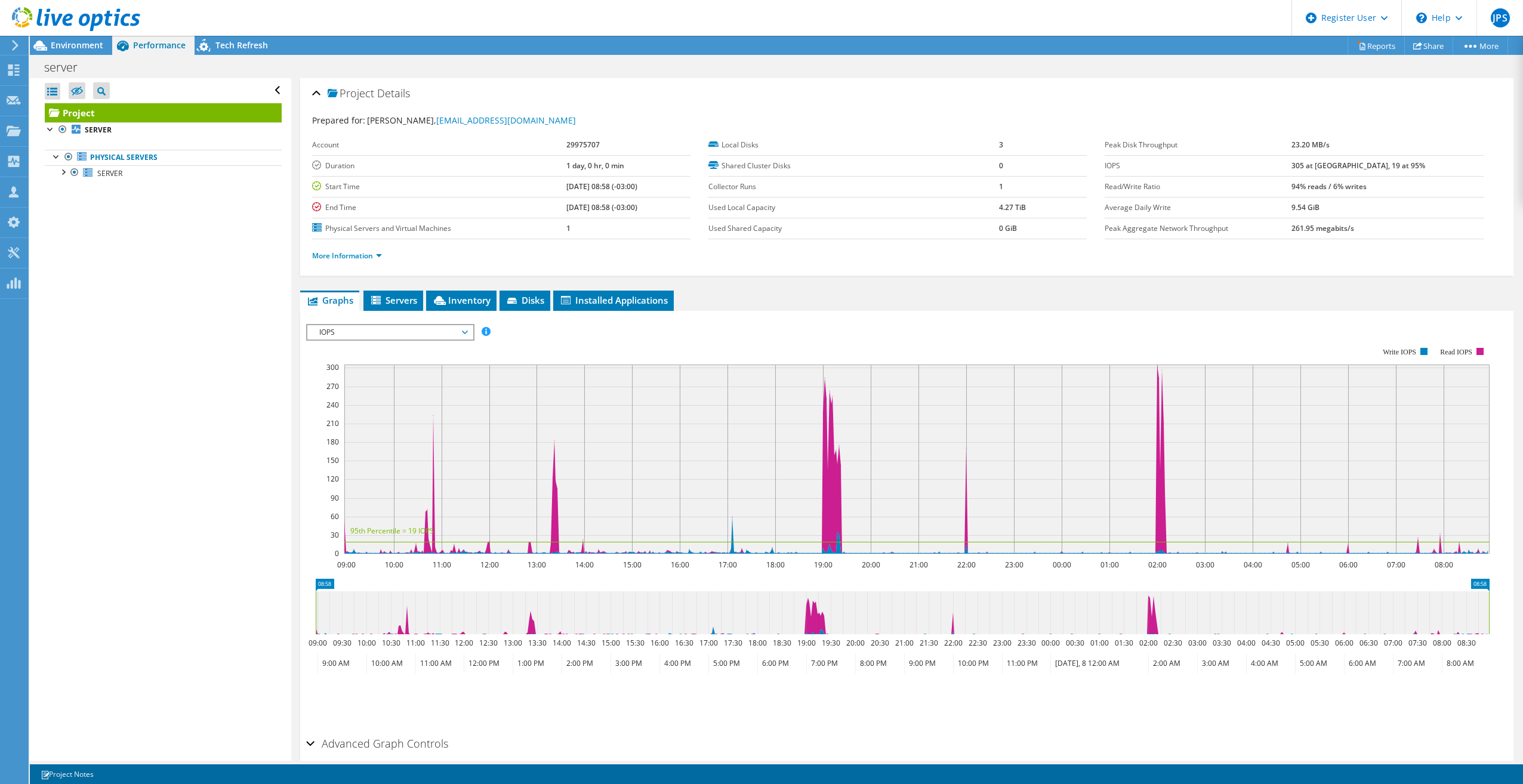
click at [408, 335] on span "IOPS" at bounding box center [390, 332] width 153 height 14
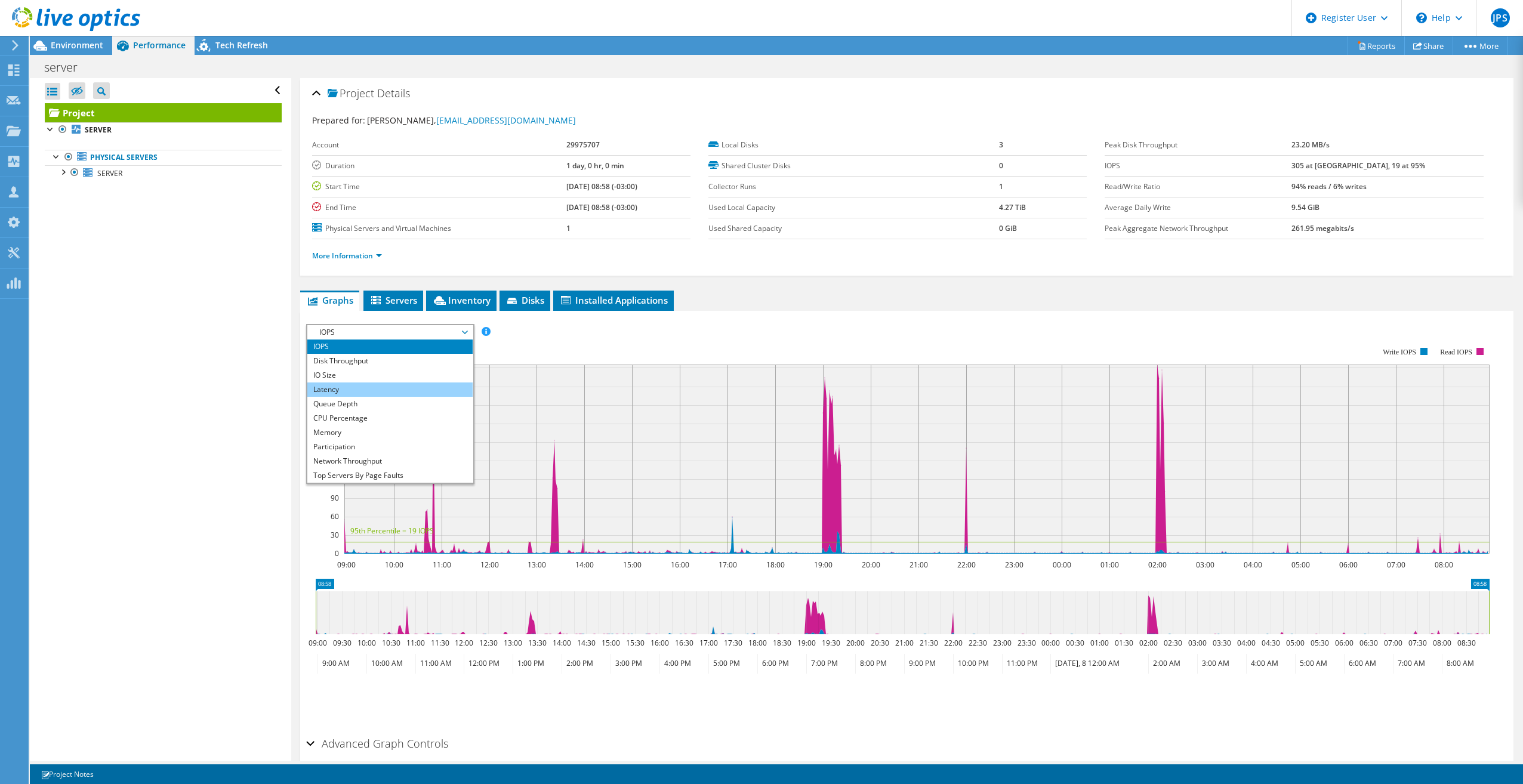
click at [342, 392] on li "Latency" at bounding box center [390, 390] width 165 height 14
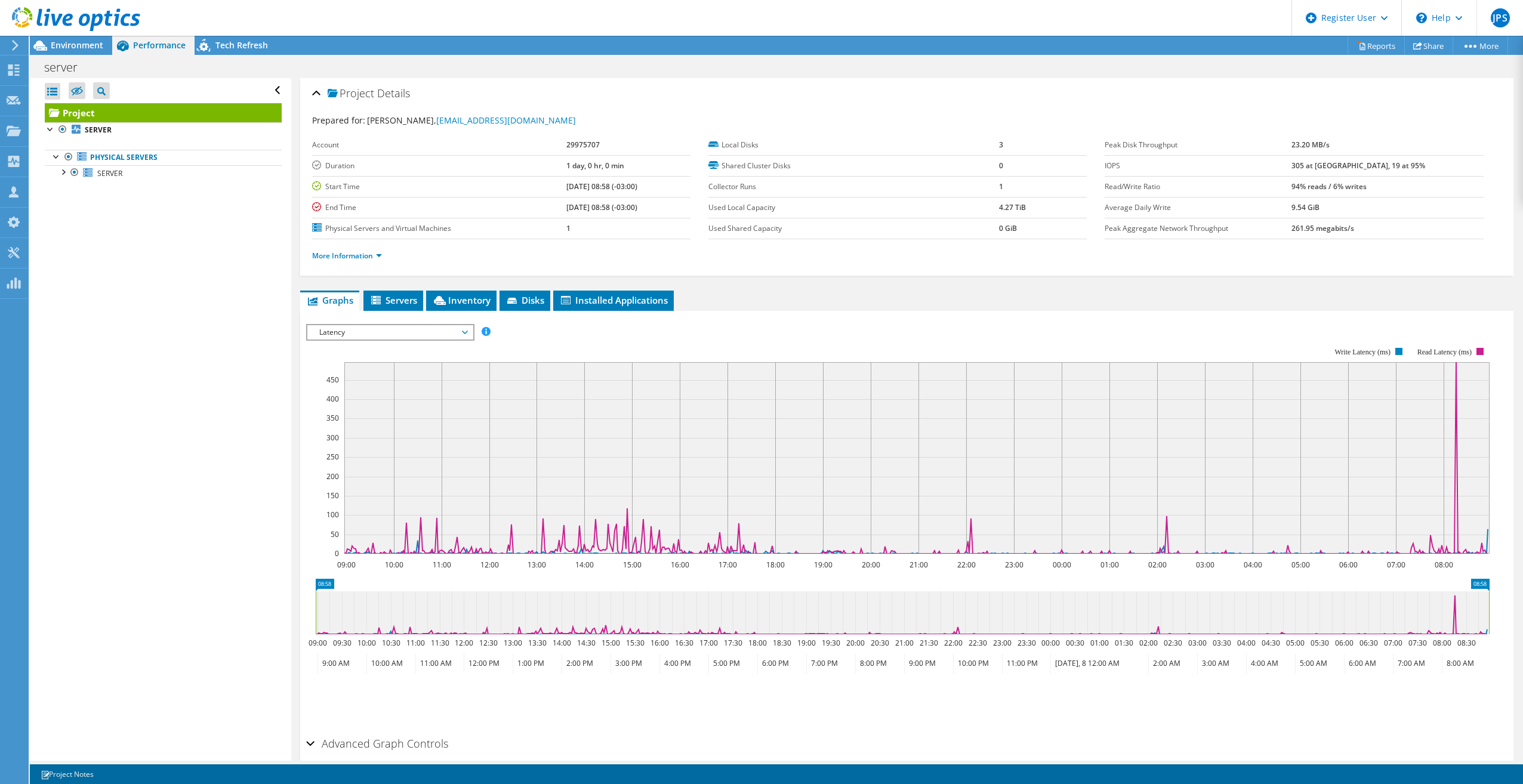
click at [363, 331] on span "Latency" at bounding box center [390, 332] width 153 height 14
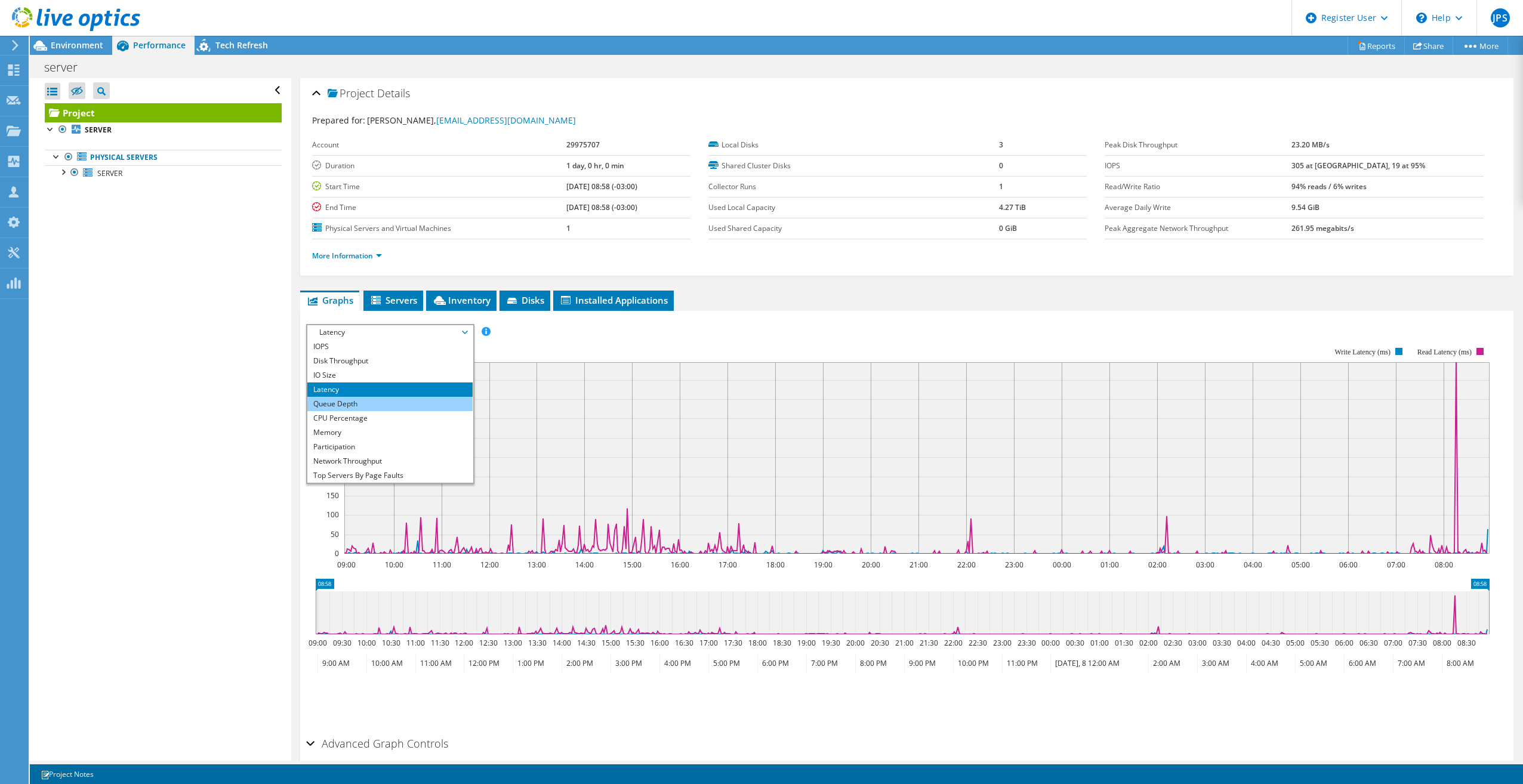
click at [358, 406] on li "Queue Depth" at bounding box center [390, 404] width 165 height 14
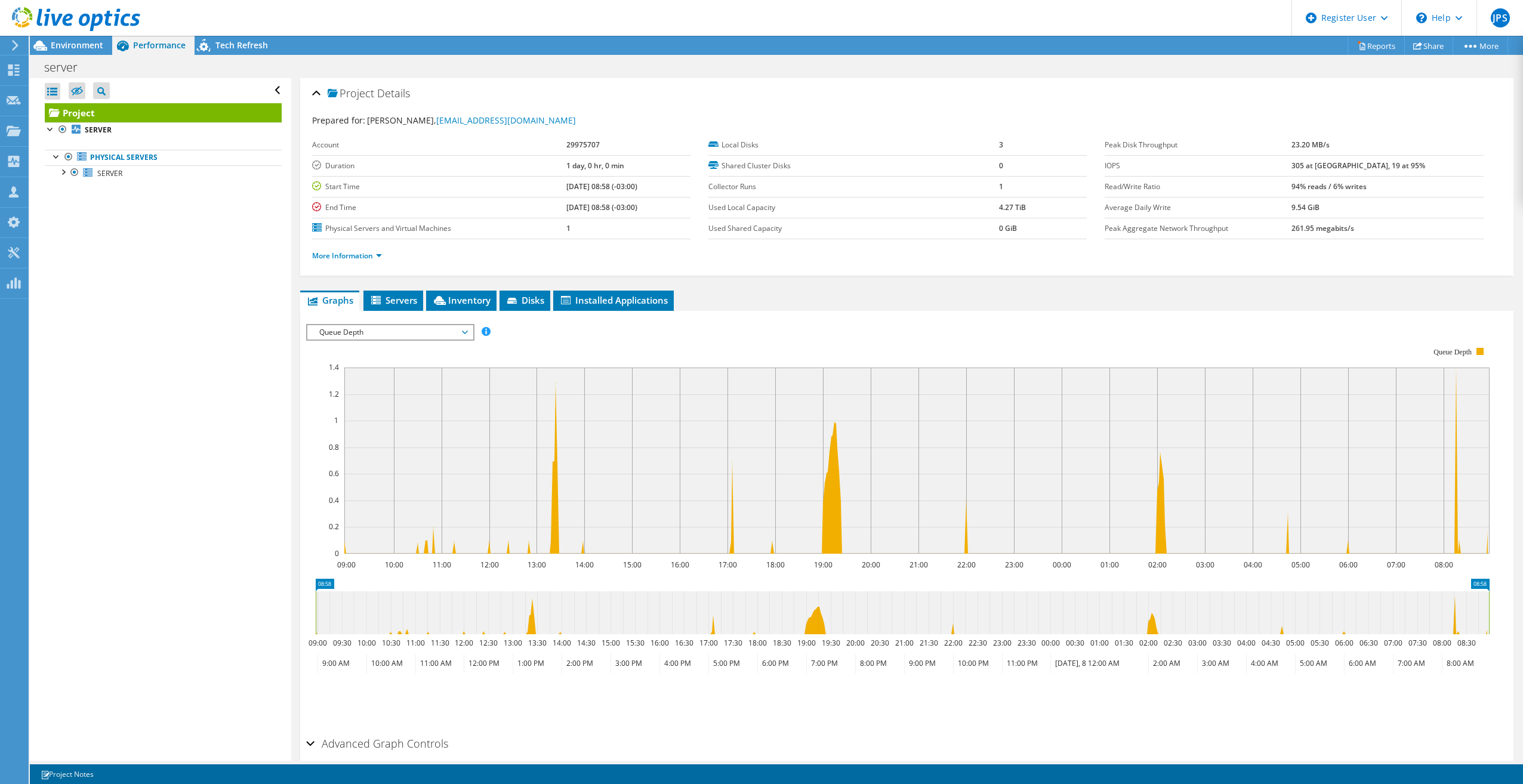
click at [363, 332] on span "Queue Depth" at bounding box center [390, 332] width 153 height 14
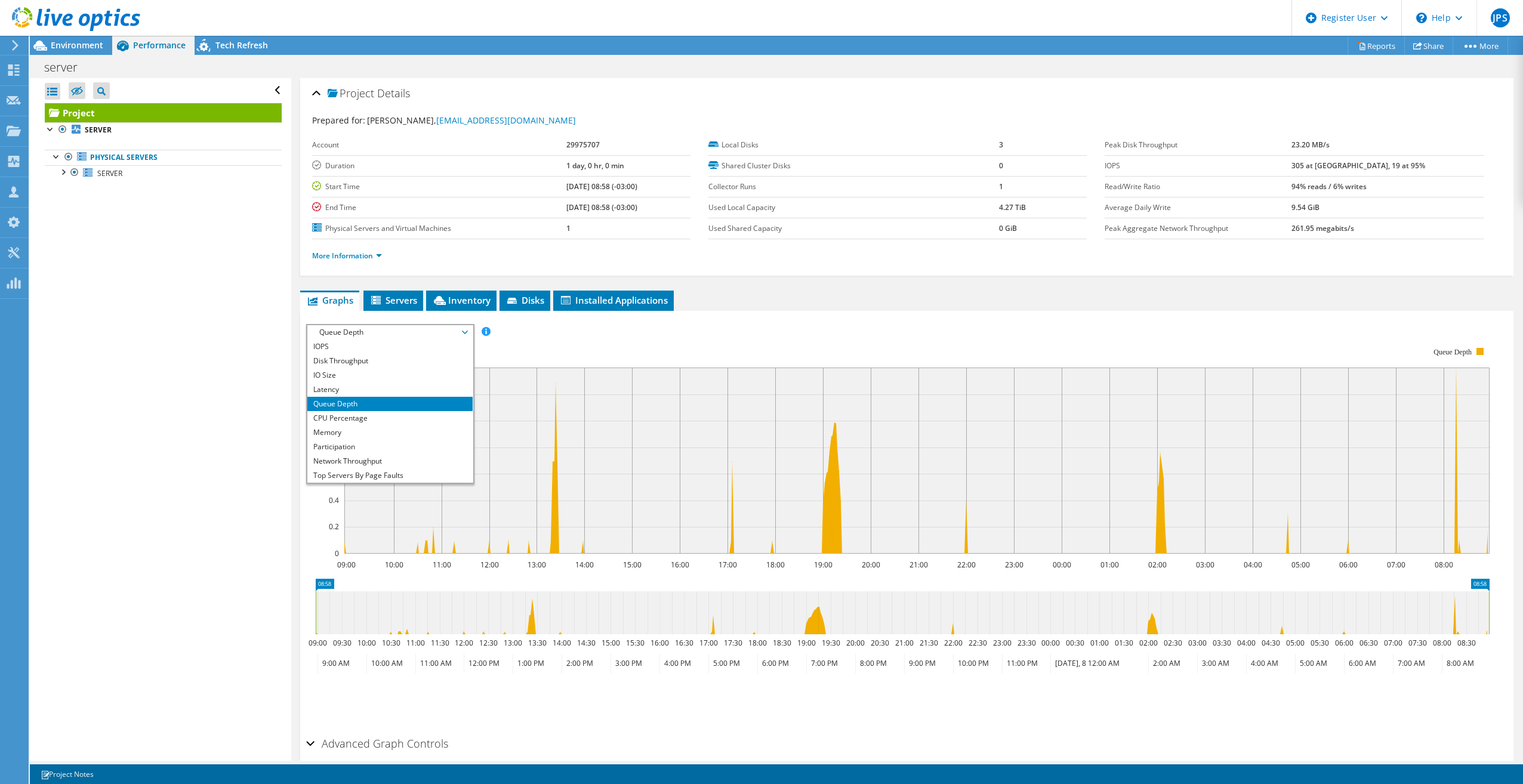
click at [404, 68] on div "server Print" at bounding box center [776, 66] width 1493 height 22
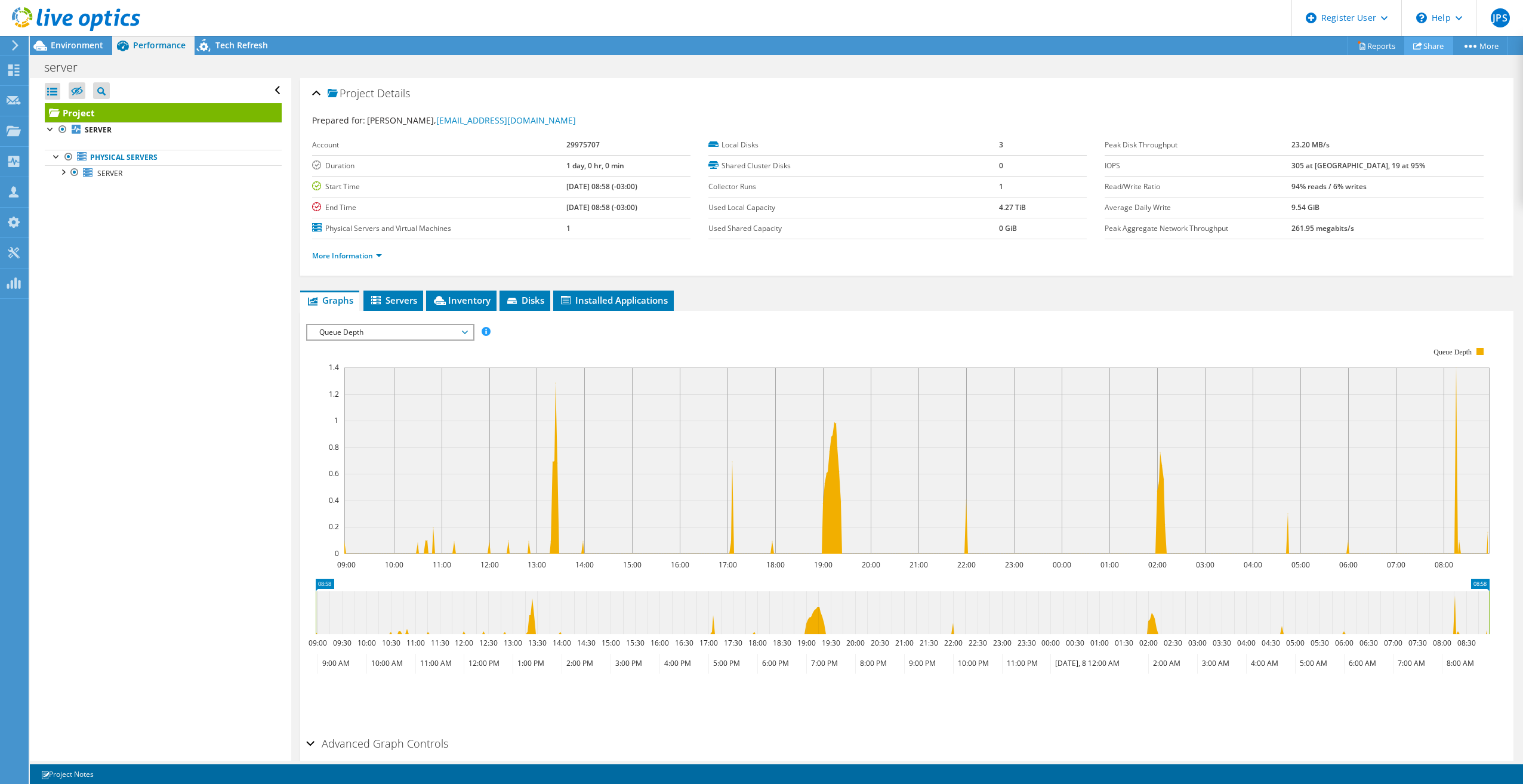
click at [1424, 42] on link "Share" at bounding box center [1428, 46] width 49 height 18
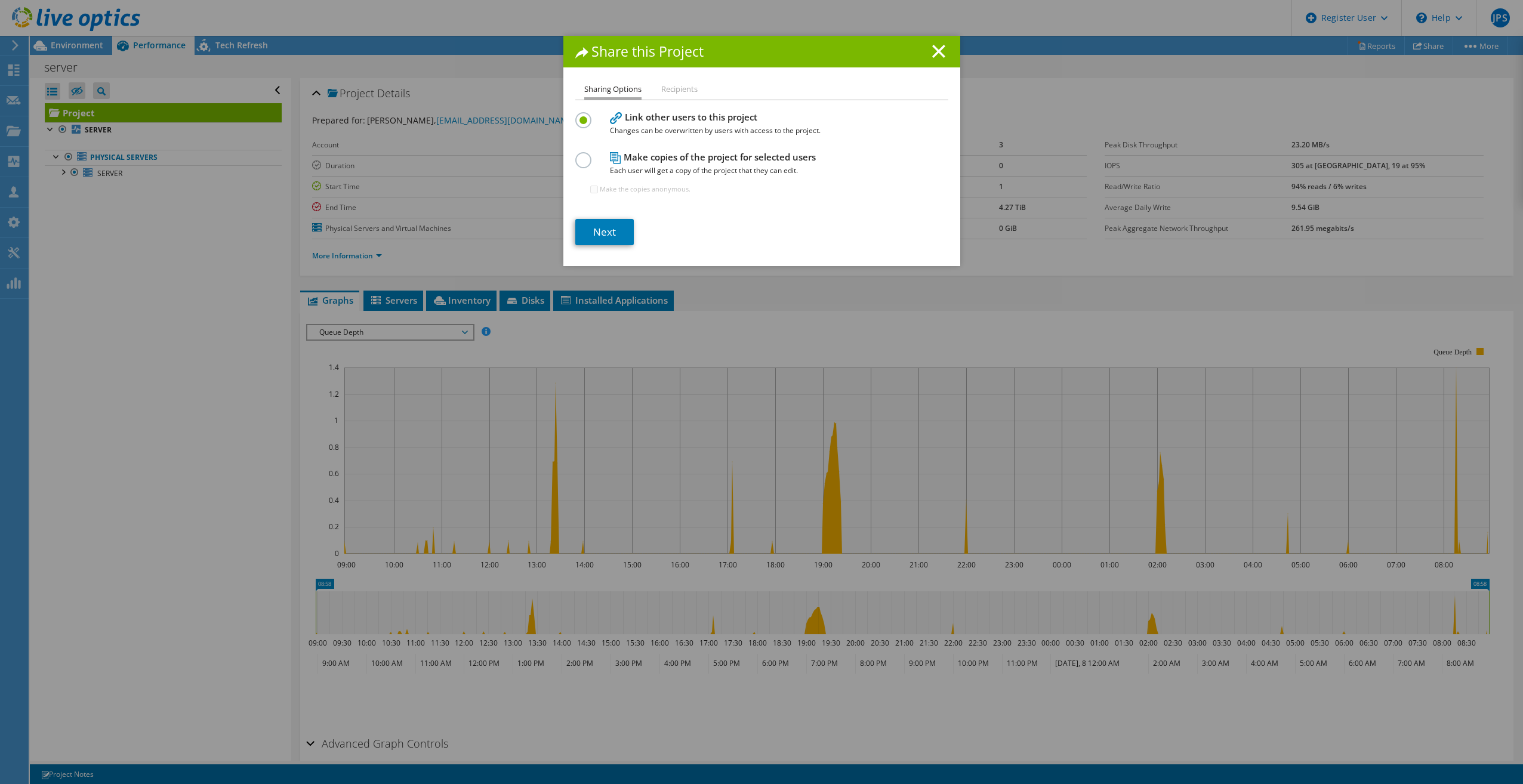
click at [679, 92] on li "Recipients" at bounding box center [680, 90] width 37 height 15
click at [942, 51] on h1 "Share this Project" at bounding box center [762, 51] width 373 height 13
click at [935, 51] on line at bounding box center [939, 51] width 12 height 12
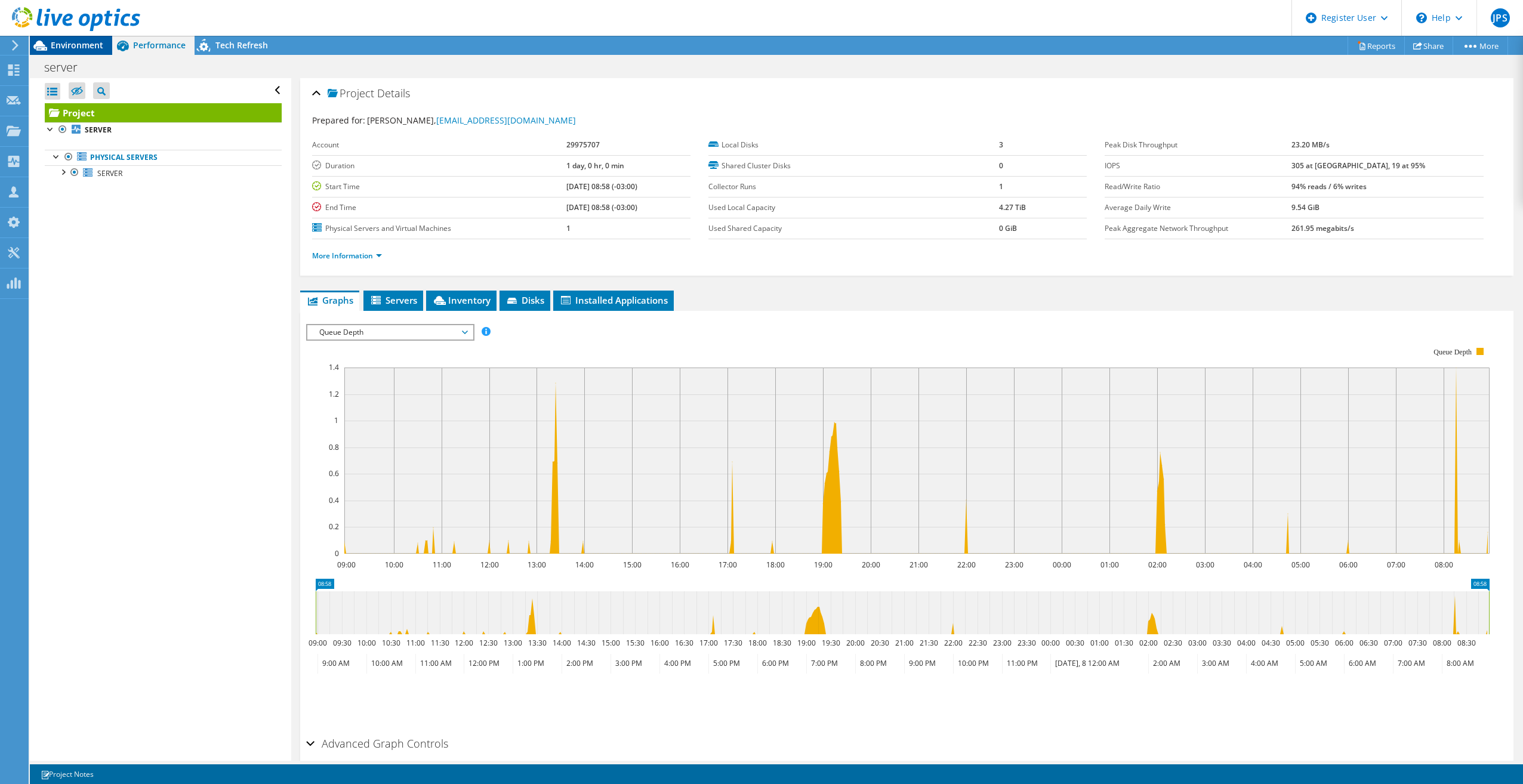
click at [77, 47] on span "Environment" at bounding box center [77, 45] width 52 height 11
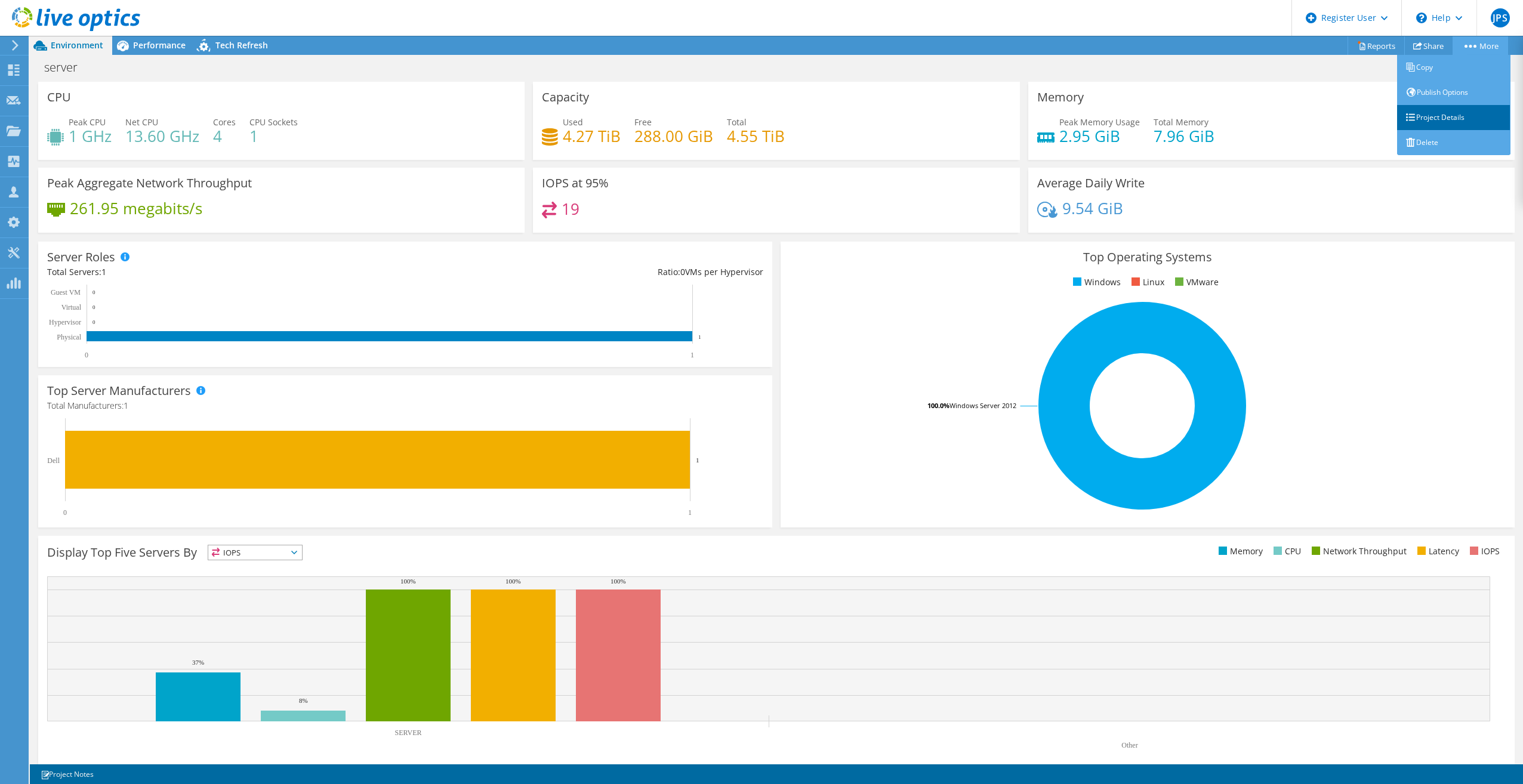
click at [1426, 123] on link "Project Details" at bounding box center [1454, 118] width 114 height 25
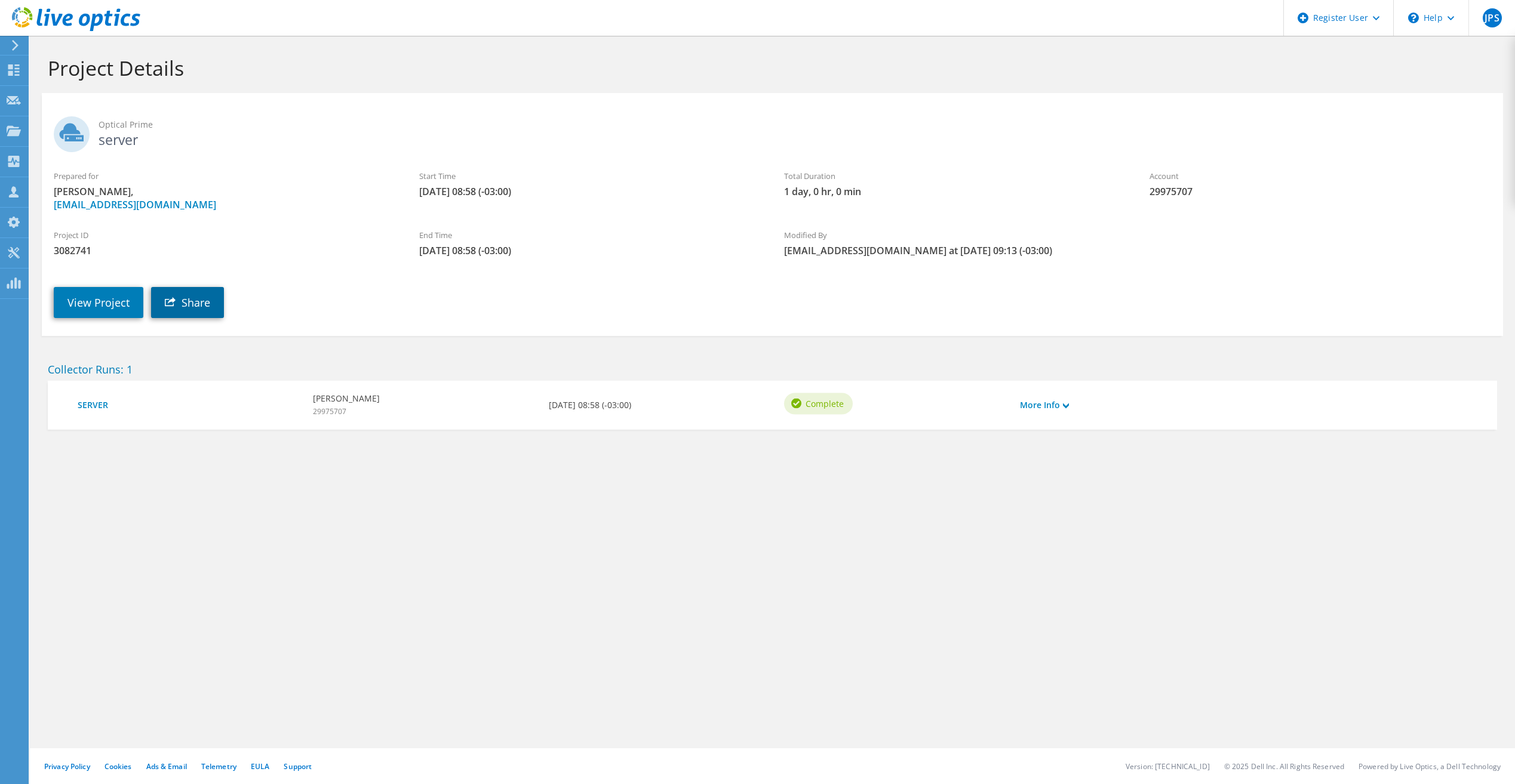
click at [174, 310] on link "Share" at bounding box center [187, 303] width 73 height 31
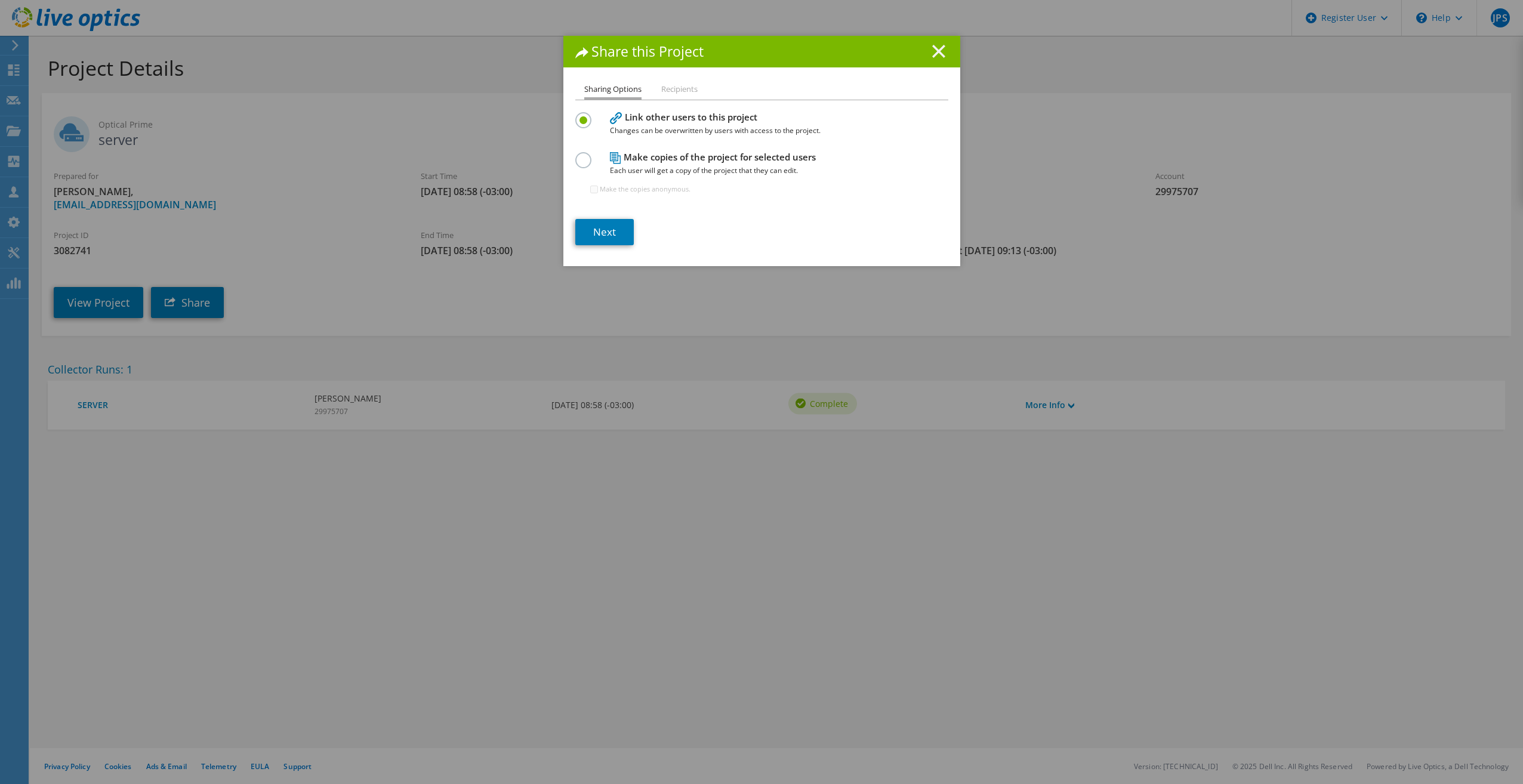
click at [934, 56] on icon at bounding box center [939, 51] width 13 height 13
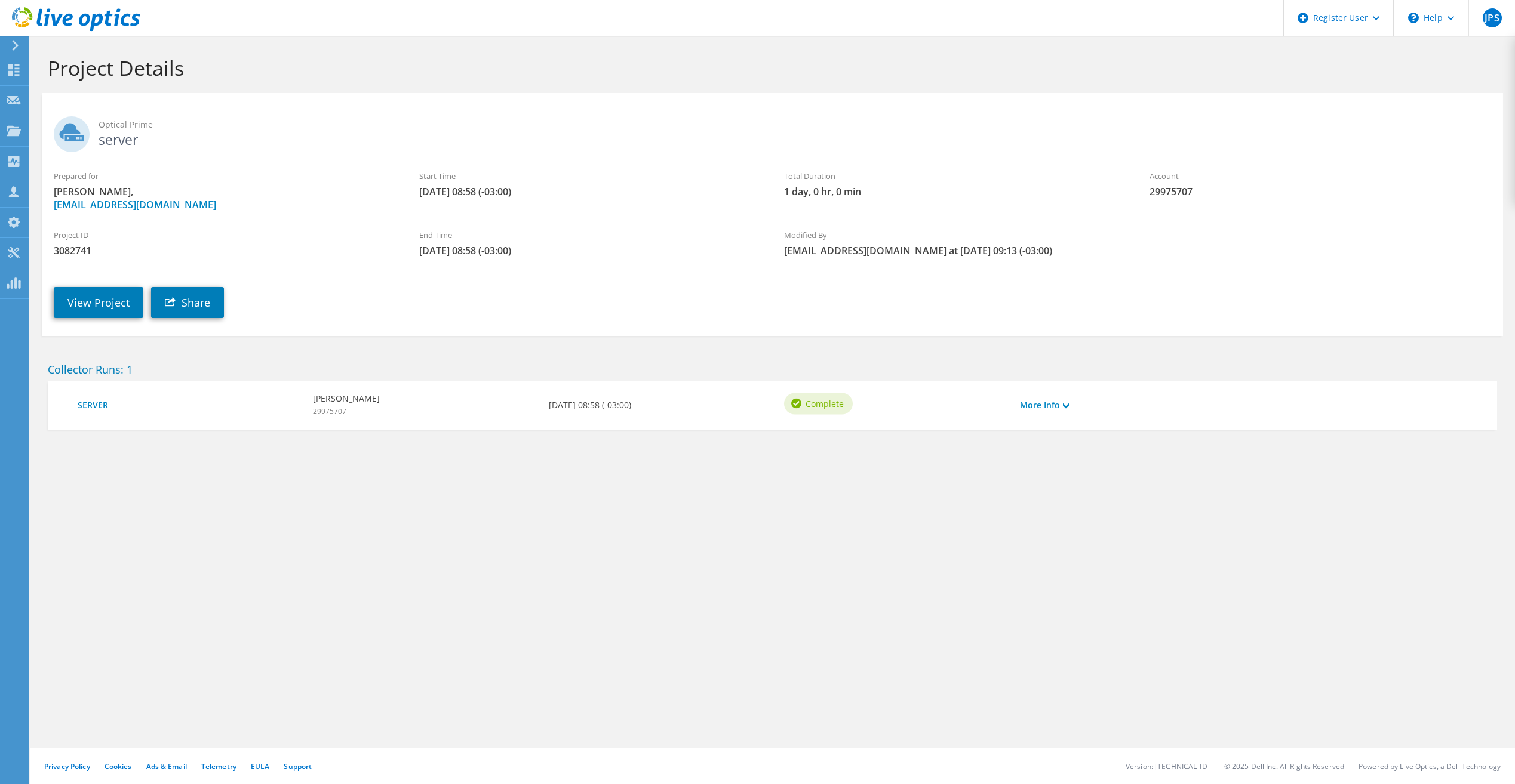
click at [11, 49] on icon at bounding box center [15, 45] width 9 height 11
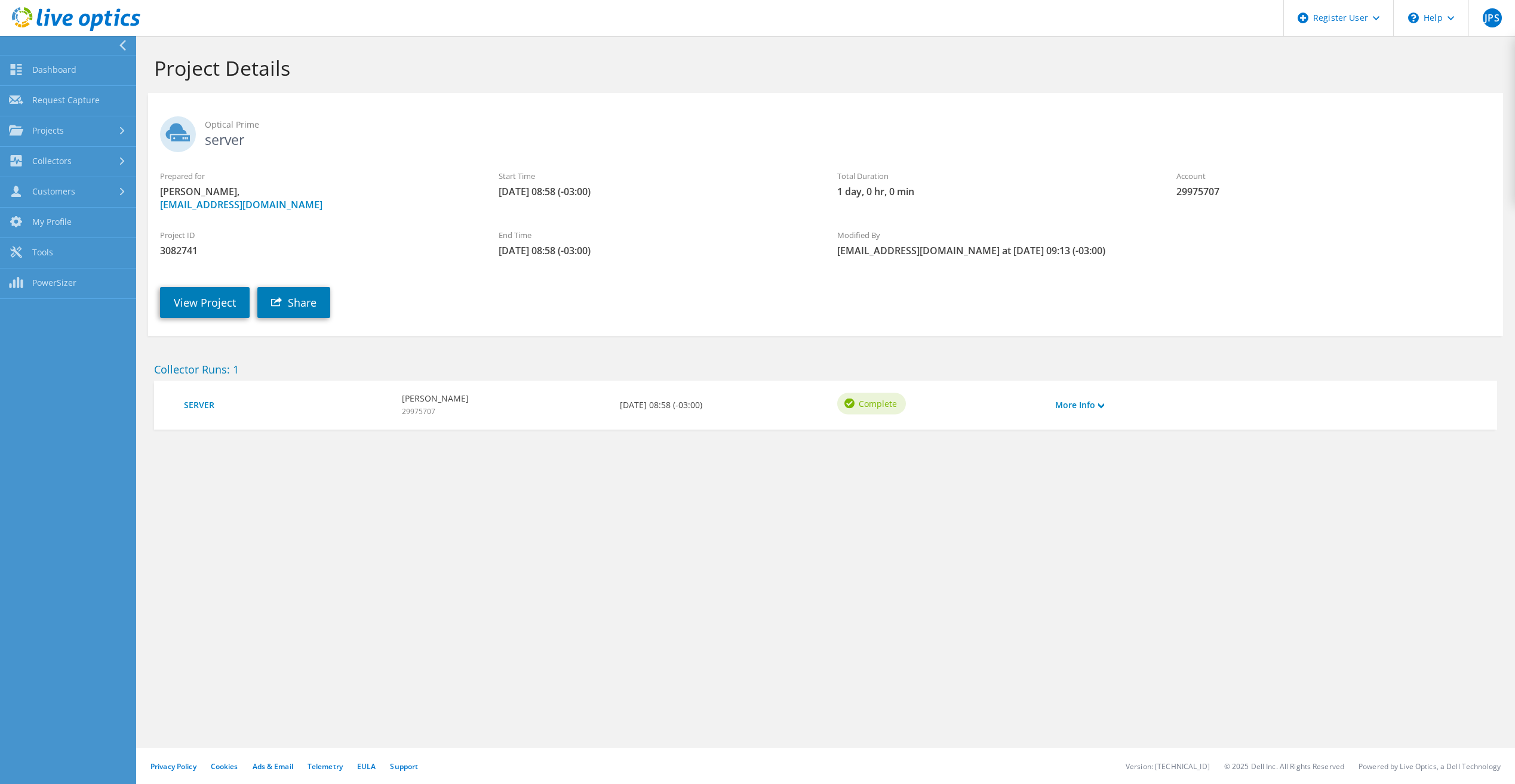
click at [371, 123] on span "Optical Prime" at bounding box center [848, 124] width 1286 height 13
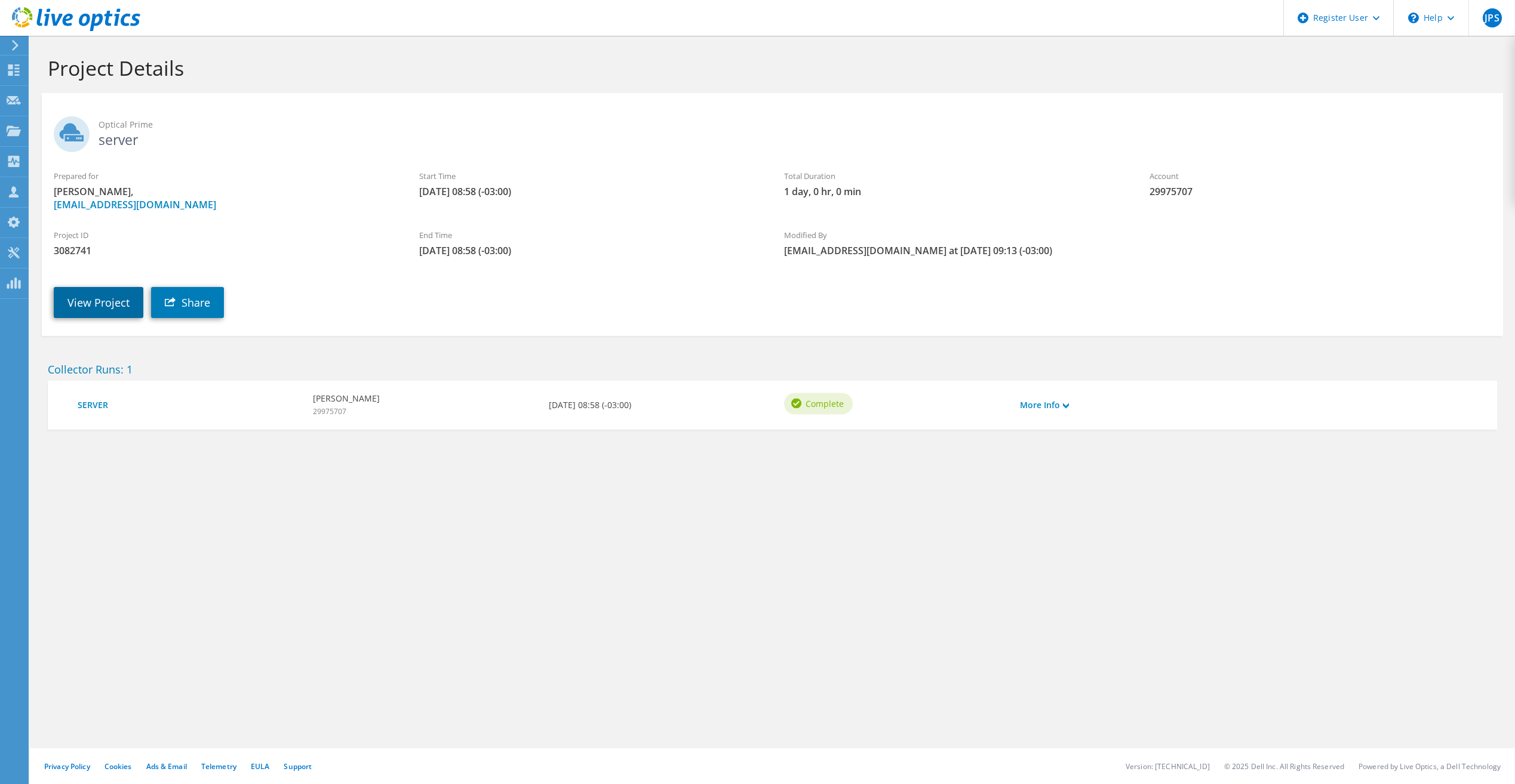
click at [95, 292] on link "View Project" at bounding box center [98, 303] width 90 height 31
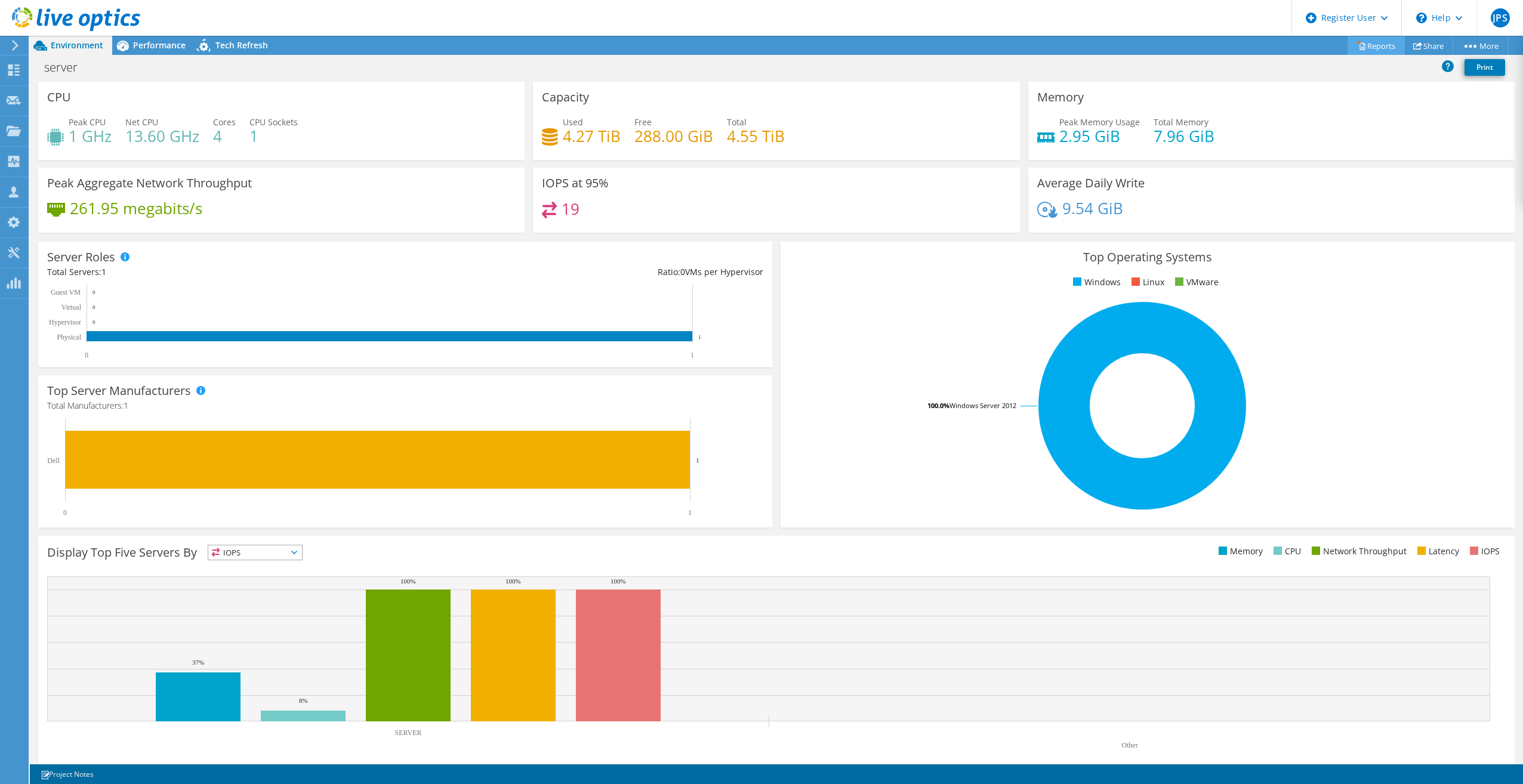
click at [1360, 44] on link "Reports" at bounding box center [1376, 46] width 57 height 18
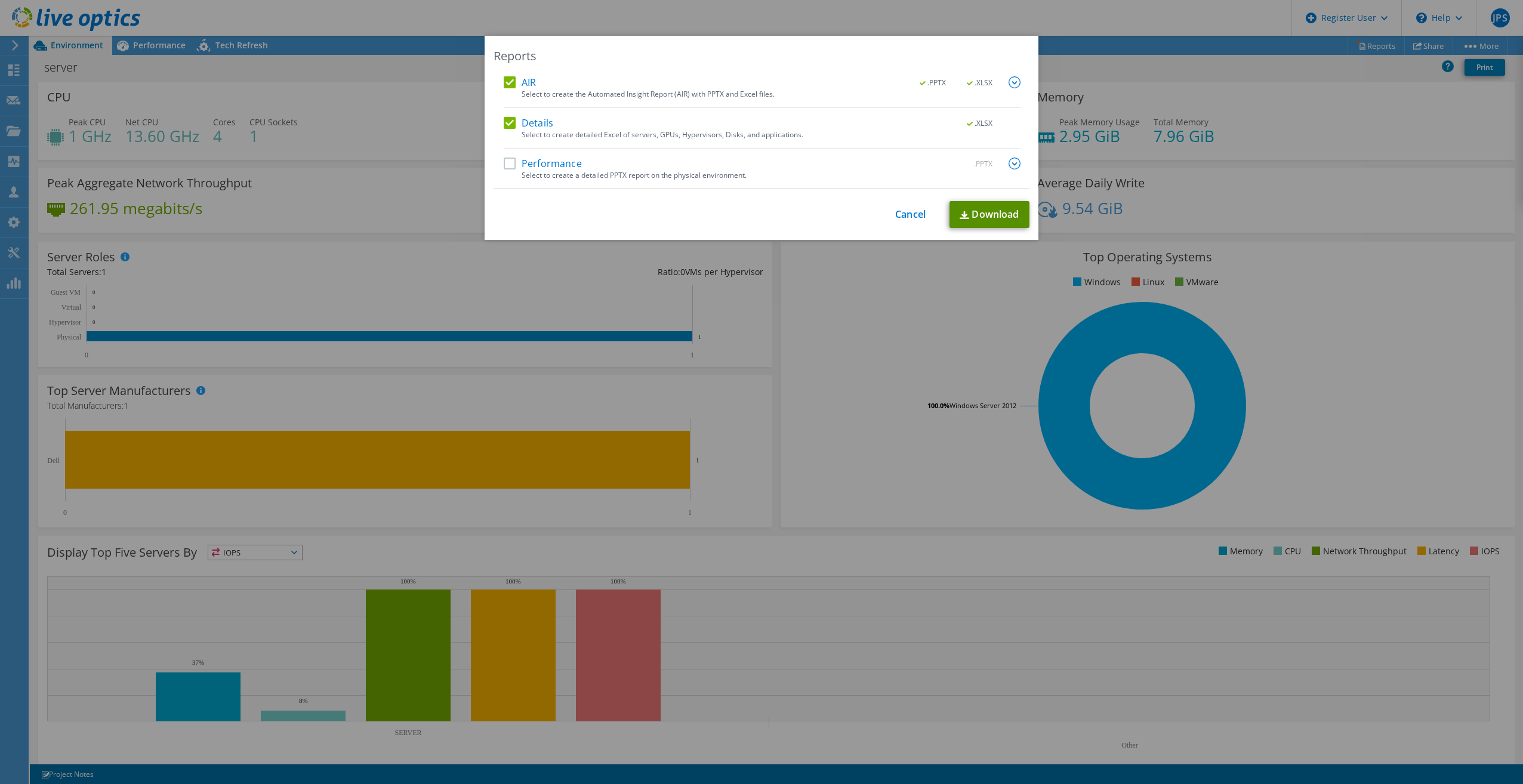
click at [970, 211] on link "Download" at bounding box center [989, 215] width 80 height 27
click at [513, 161] on label "Performance" at bounding box center [543, 163] width 78 height 12
click at [0, 0] on input "Performance" at bounding box center [0, 0] width 0 height 0
click at [981, 218] on link "Download" at bounding box center [989, 215] width 80 height 27
drag, startPoint x: 917, startPoint y: 211, endPoint x: 909, endPoint y: 212, distance: 8.1
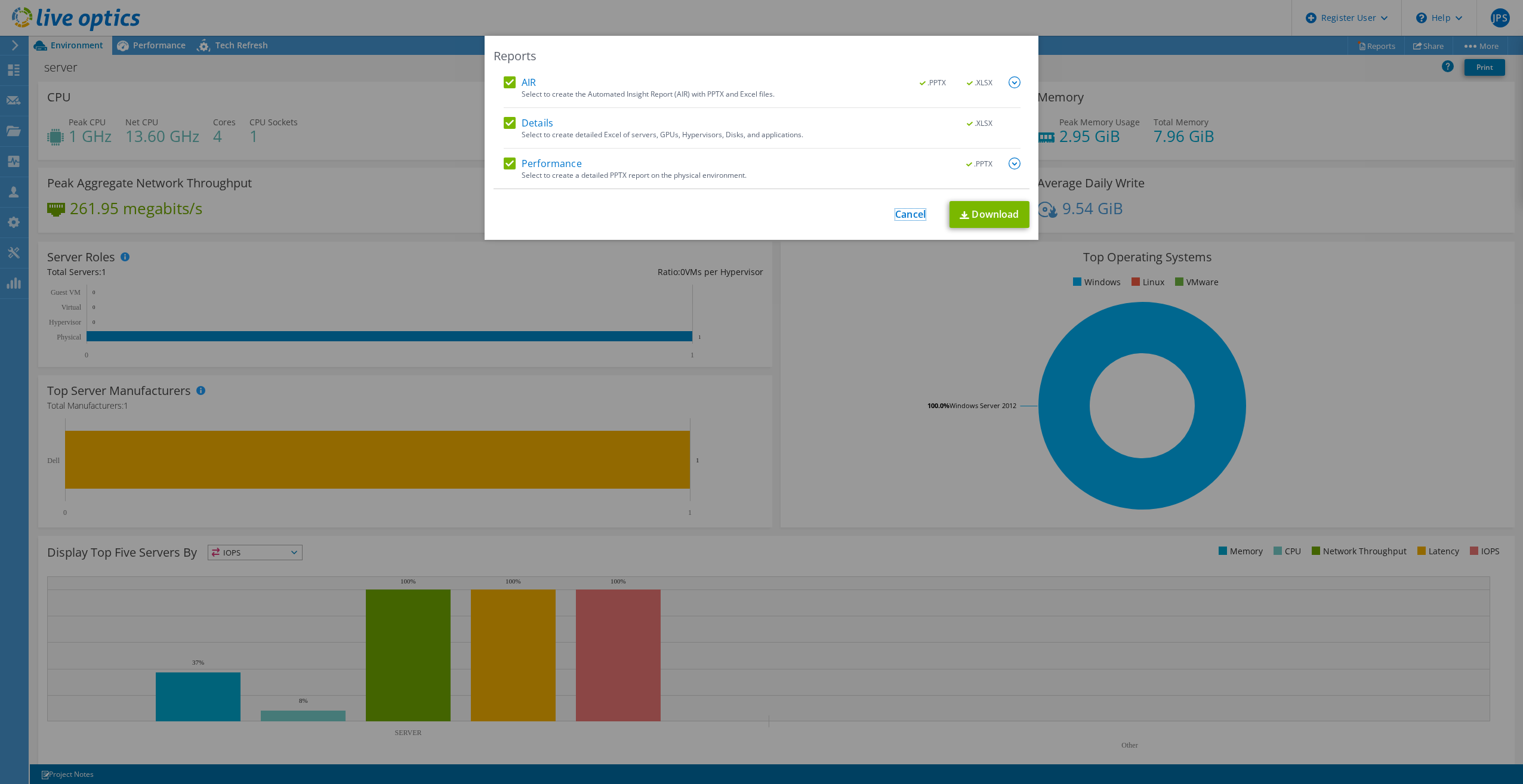
click at [917, 211] on link "Cancel" at bounding box center [910, 215] width 30 height 11
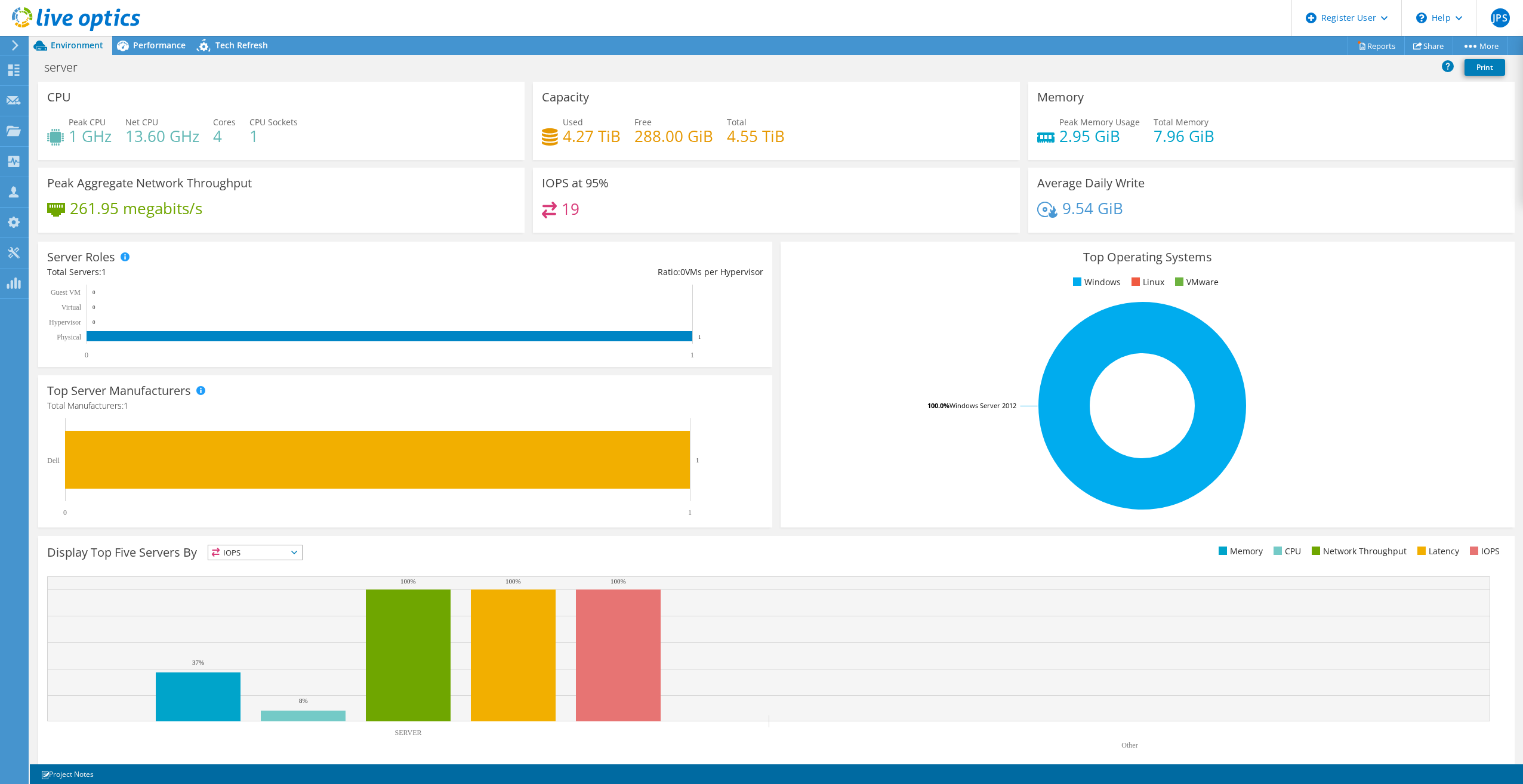
click at [663, 110] on div "Capacity Used 4.27 TiB Free 288.00 GiB Total 4.55 TiB" at bounding box center [776, 121] width 486 height 78
click at [139, 50] on span "Performance" at bounding box center [159, 45] width 52 height 11
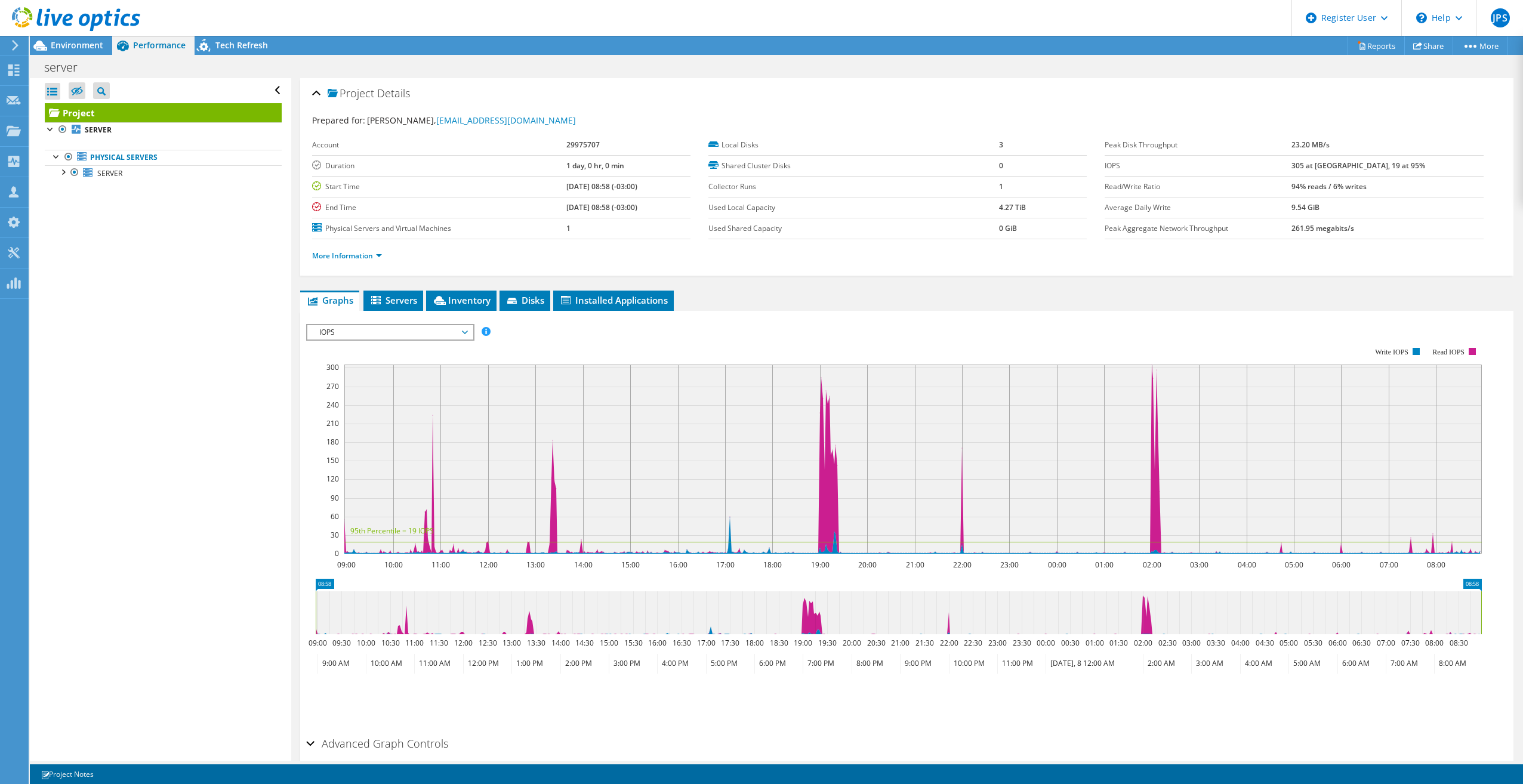
click at [350, 337] on span "IOPS" at bounding box center [390, 332] width 153 height 14
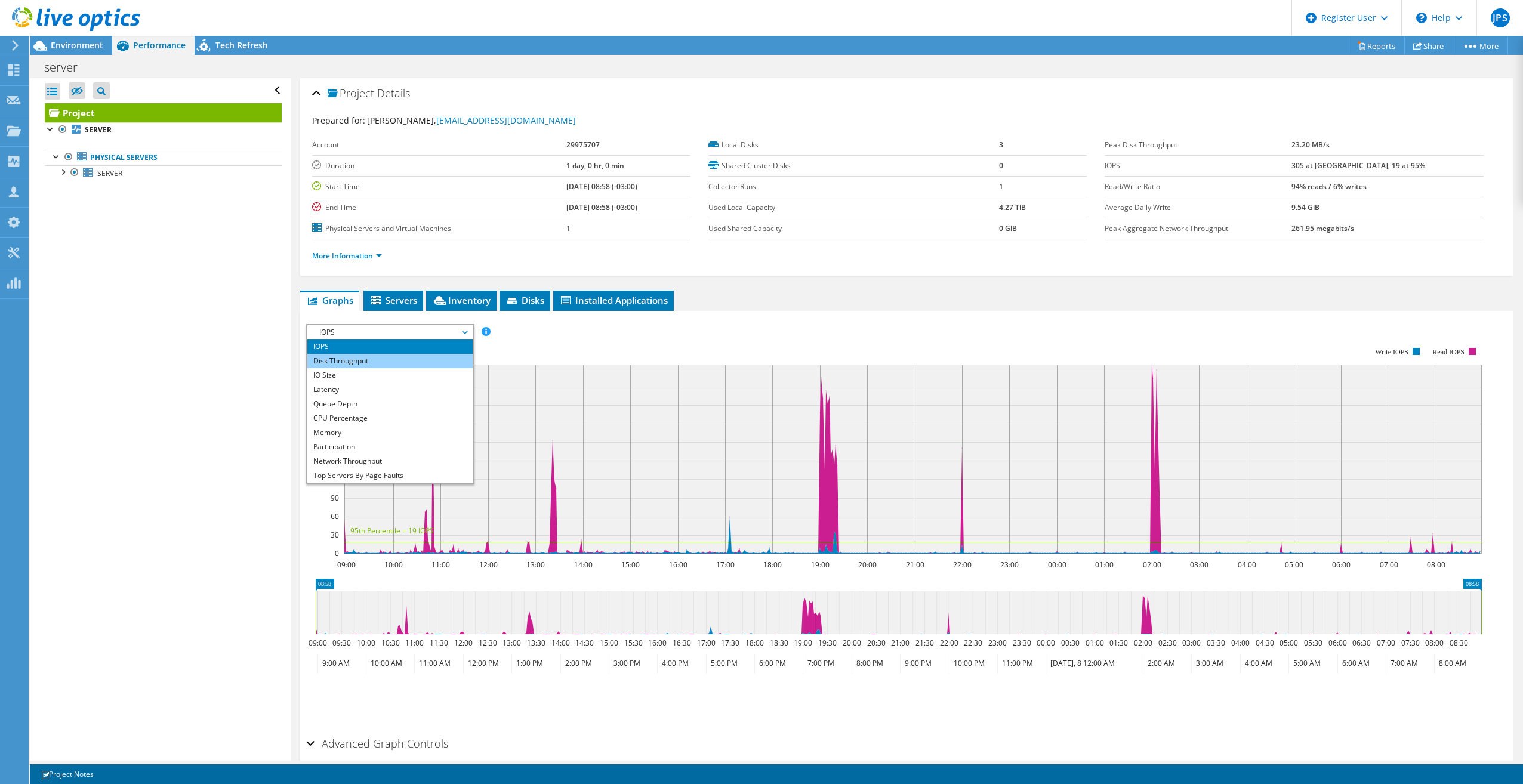
click at [362, 365] on li "Disk Throughput" at bounding box center [390, 361] width 165 height 14
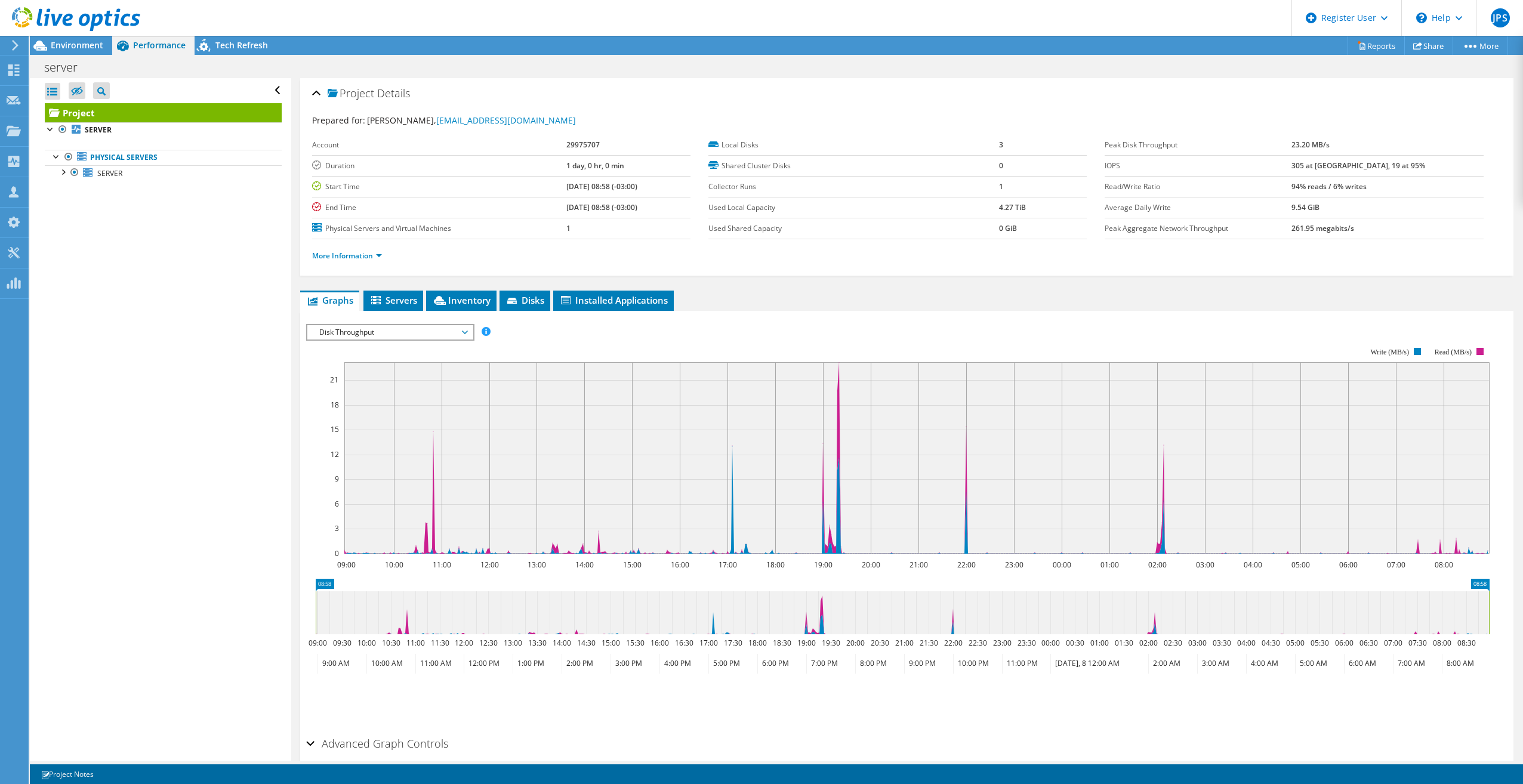
click at [366, 327] on span "Disk Throughput" at bounding box center [390, 332] width 153 height 14
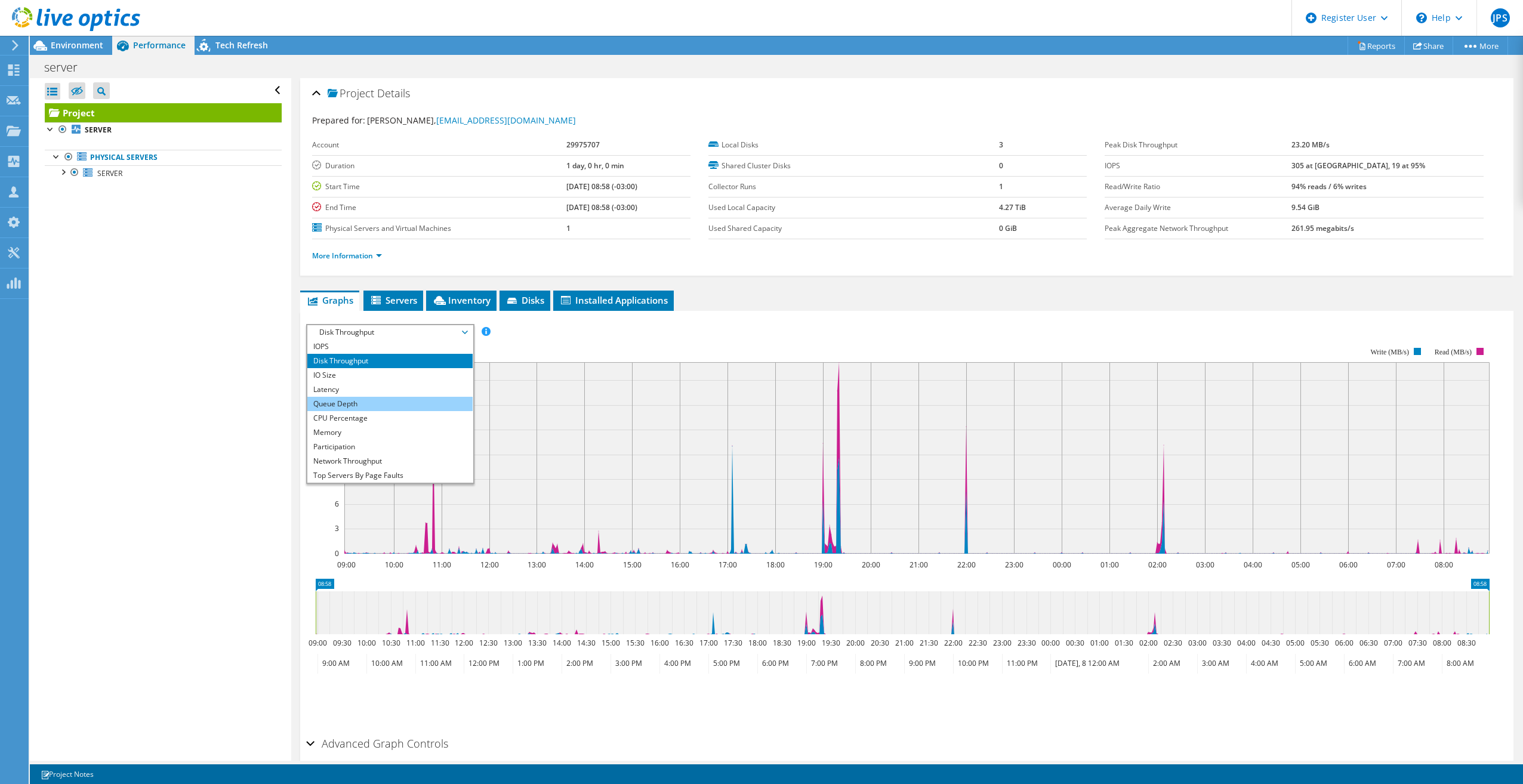
click at [362, 409] on li "Queue Depth" at bounding box center [390, 404] width 165 height 14
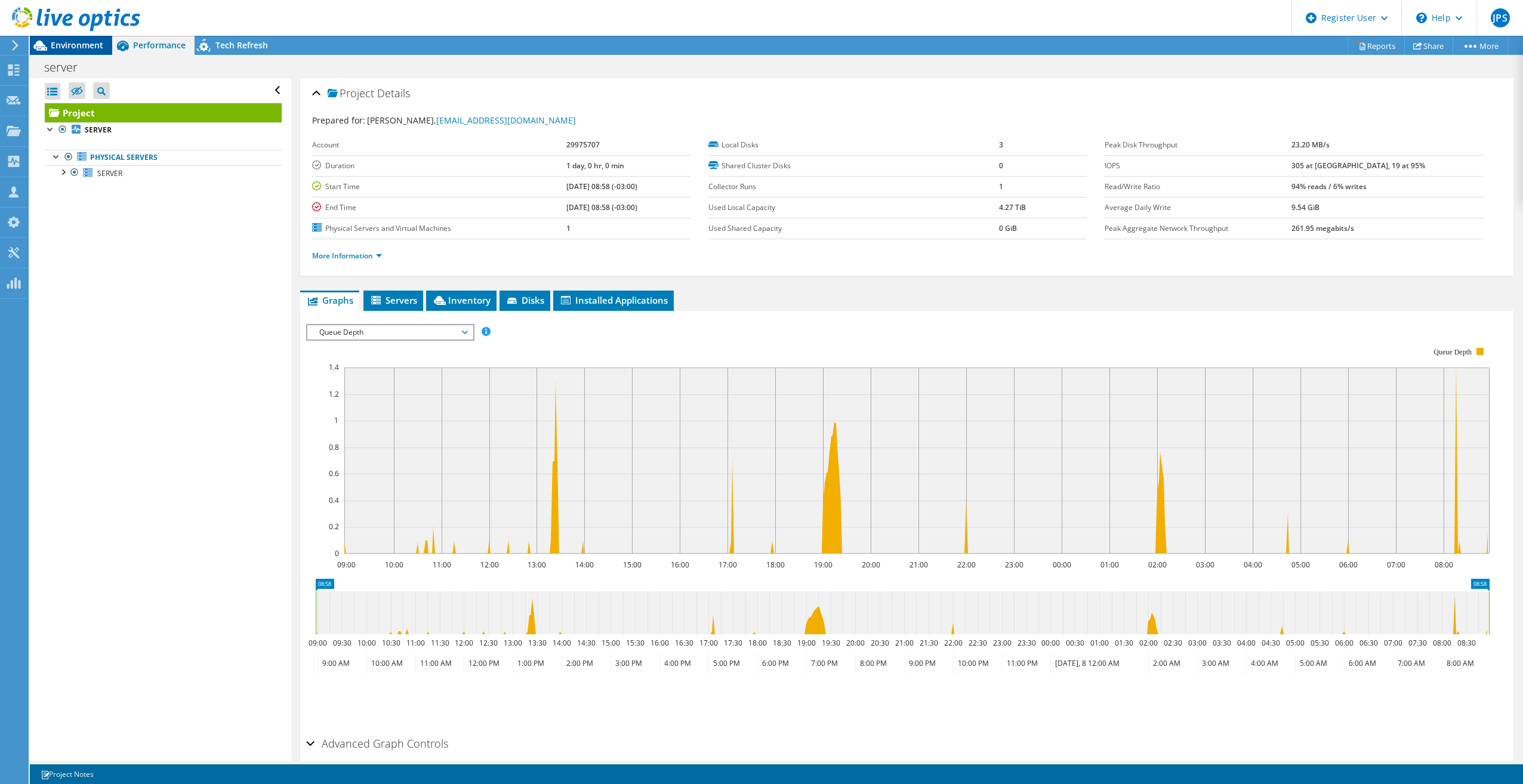
click at [99, 44] on span "Environment" at bounding box center [77, 45] width 52 height 11
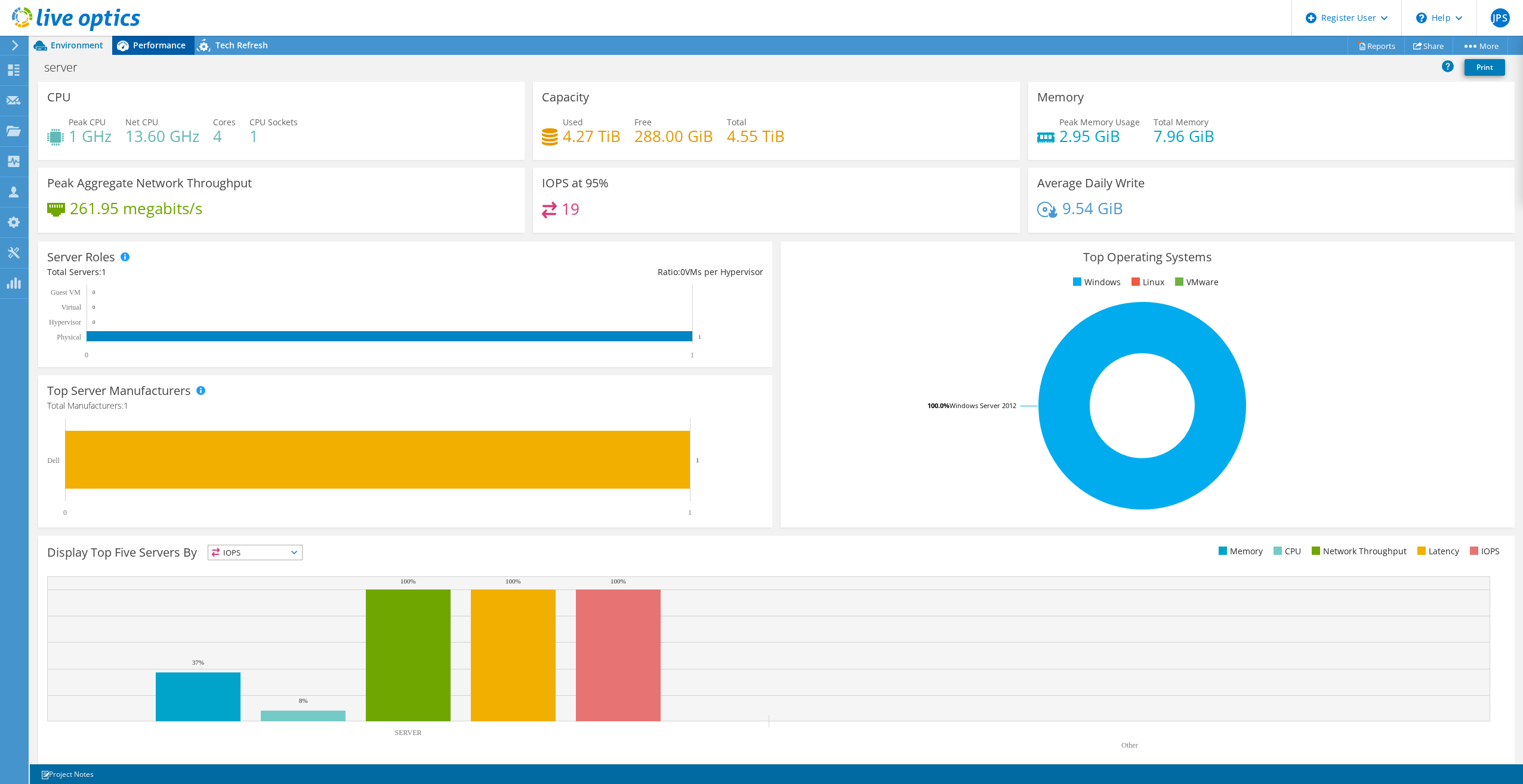
click at [159, 45] on span "Performance" at bounding box center [159, 45] width 52 height 11
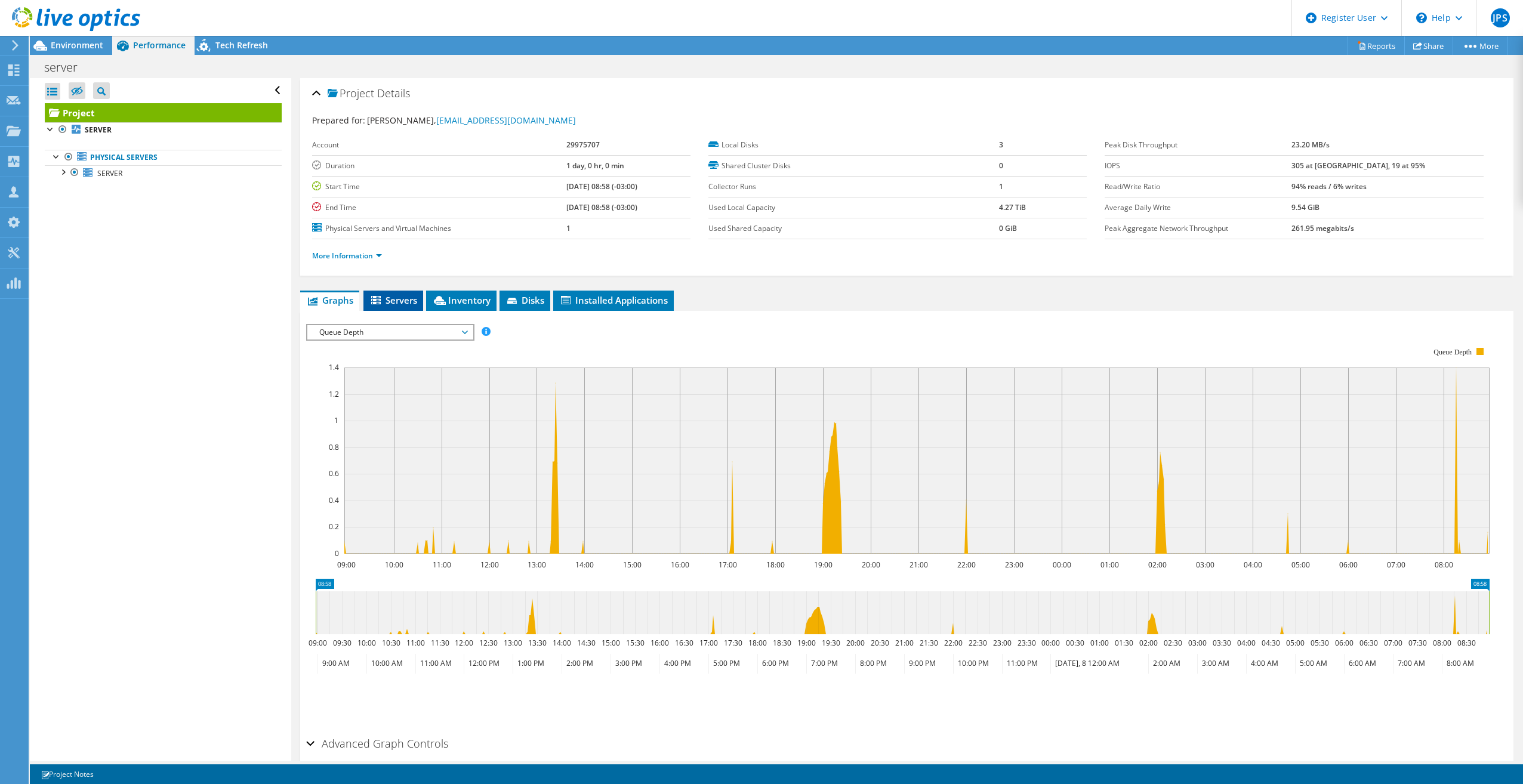
click at [397, 303] on span "Servers" at bounding box center [394, 300] width 48 height 12
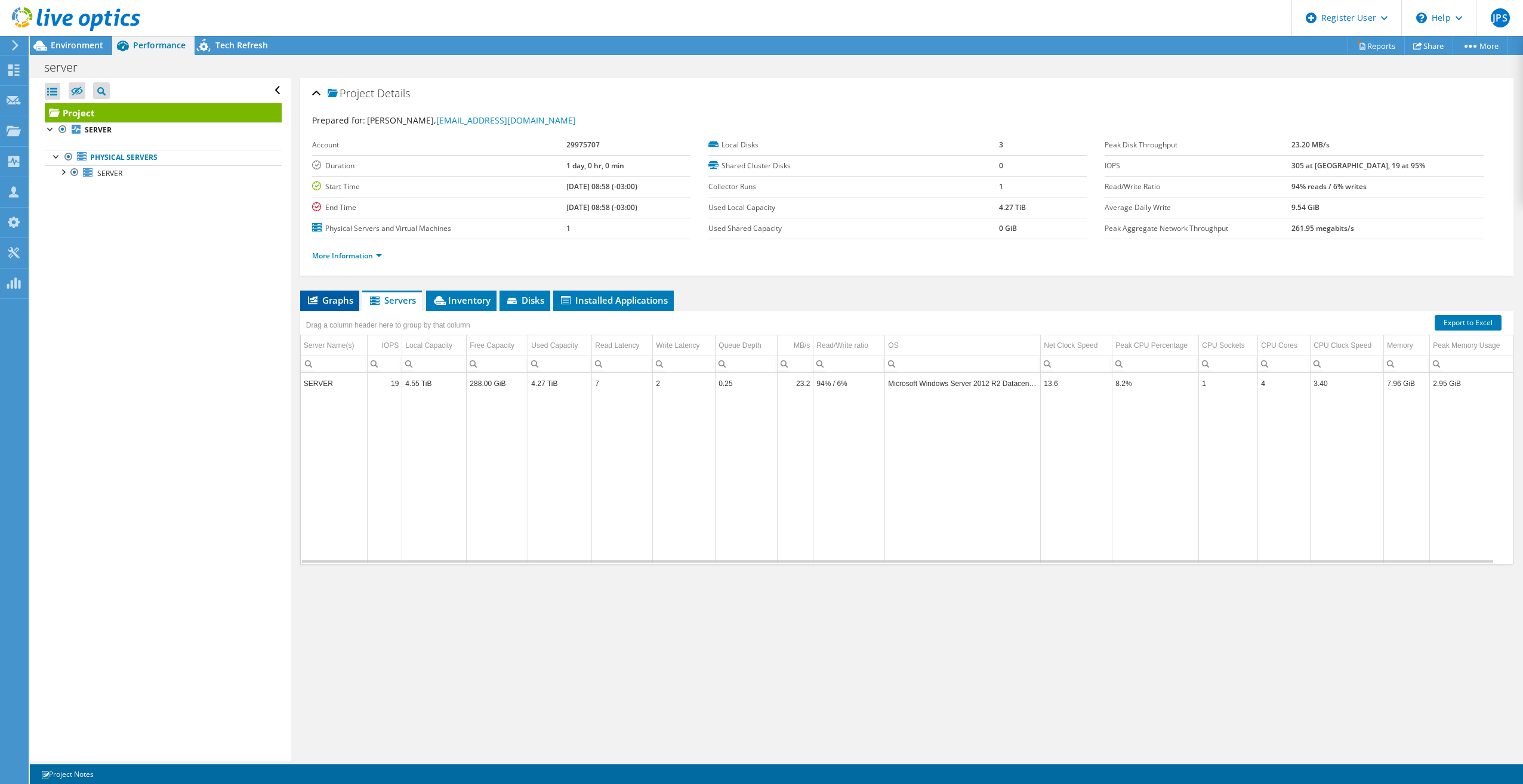
click at [334, 303] on span "Graphs" at bounding box center [330, 300] width 47 height 12
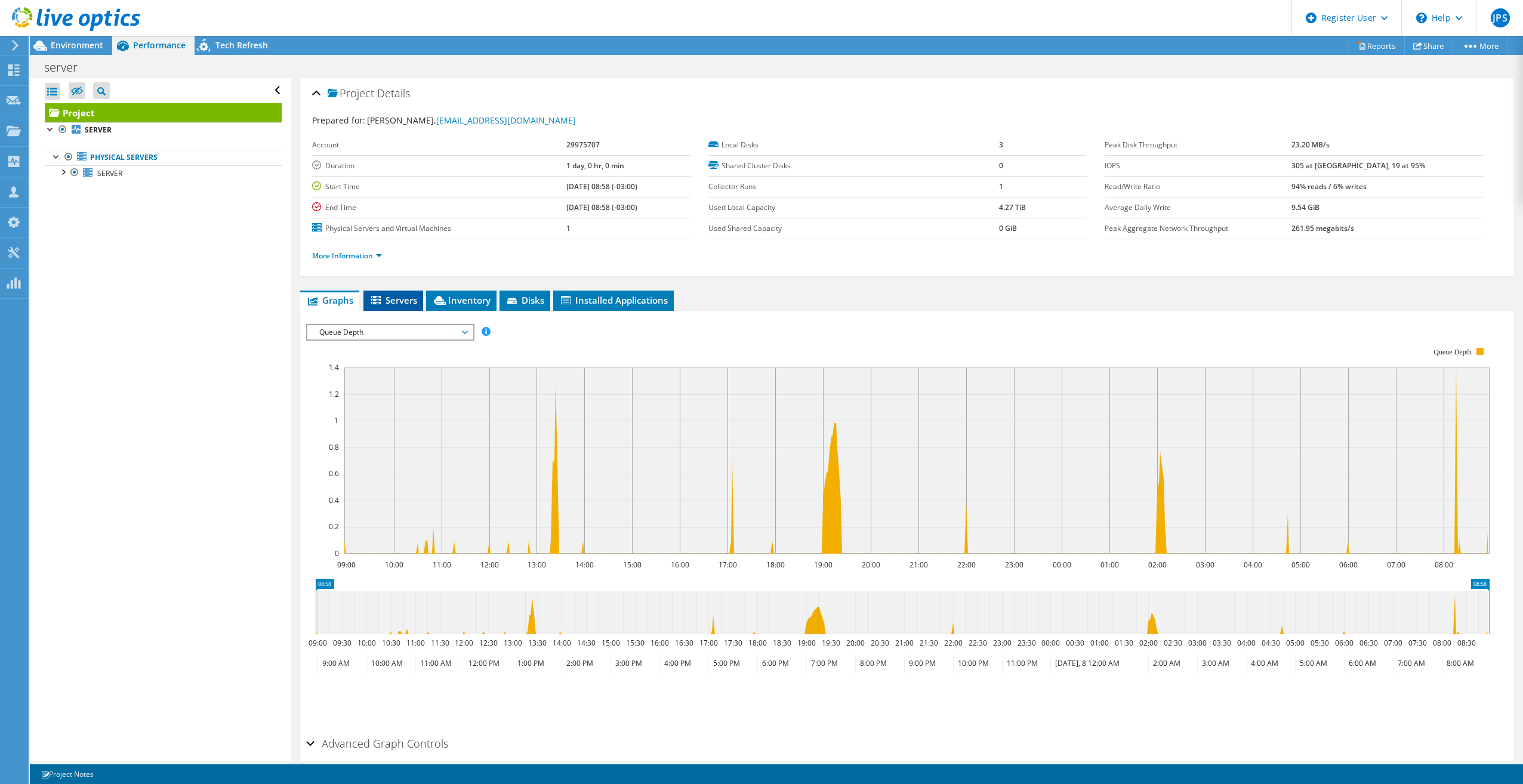
click at [414, 298] on span "Servers" at bounding box center [394, 300] width 48 height 12
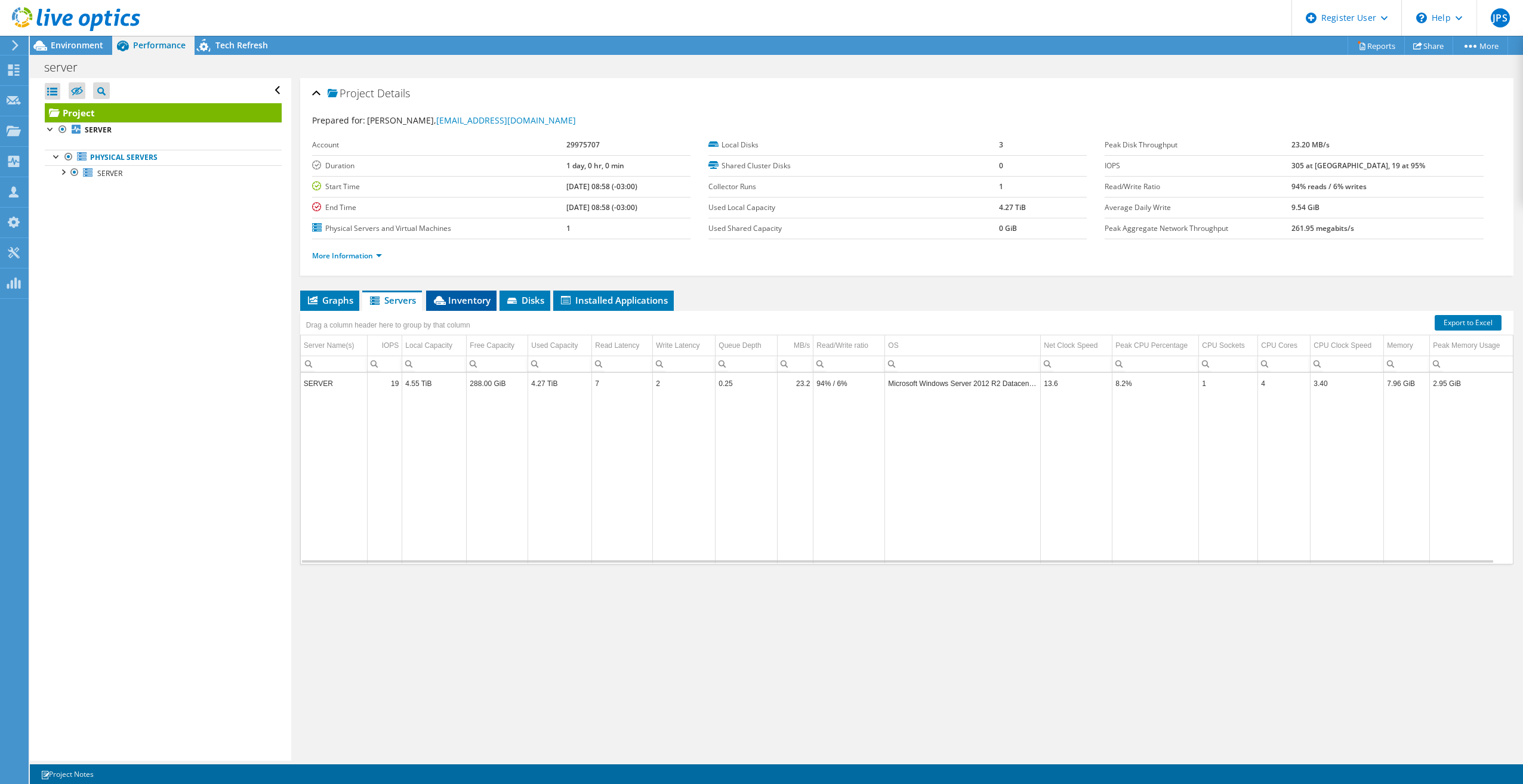
click at [459, 297] on span "Inventory" at bounding box center [461, 300] width 59 height 12
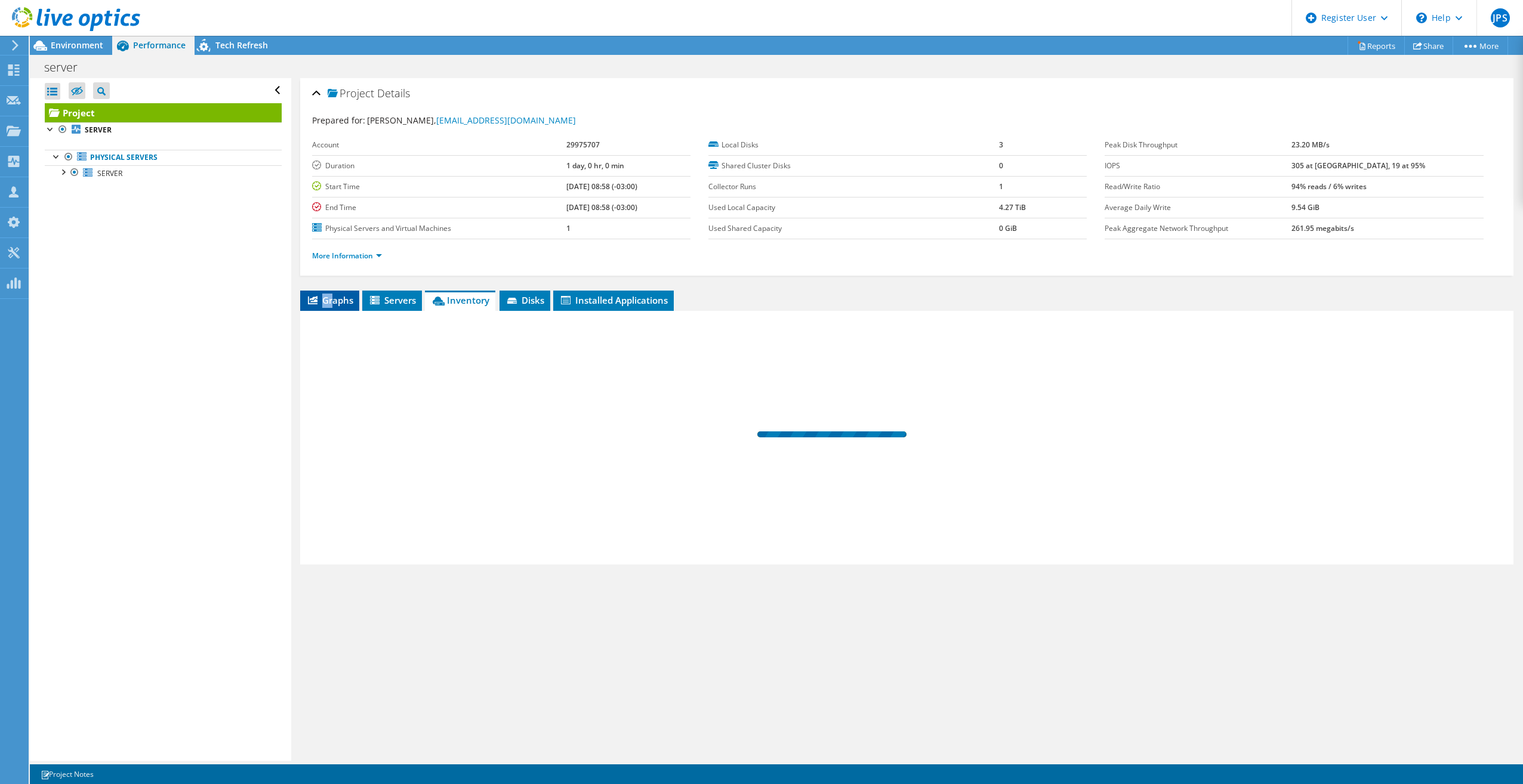
click at [335, 291] on li "Graphs" at bounding box center [330, 301] width 59 height 20
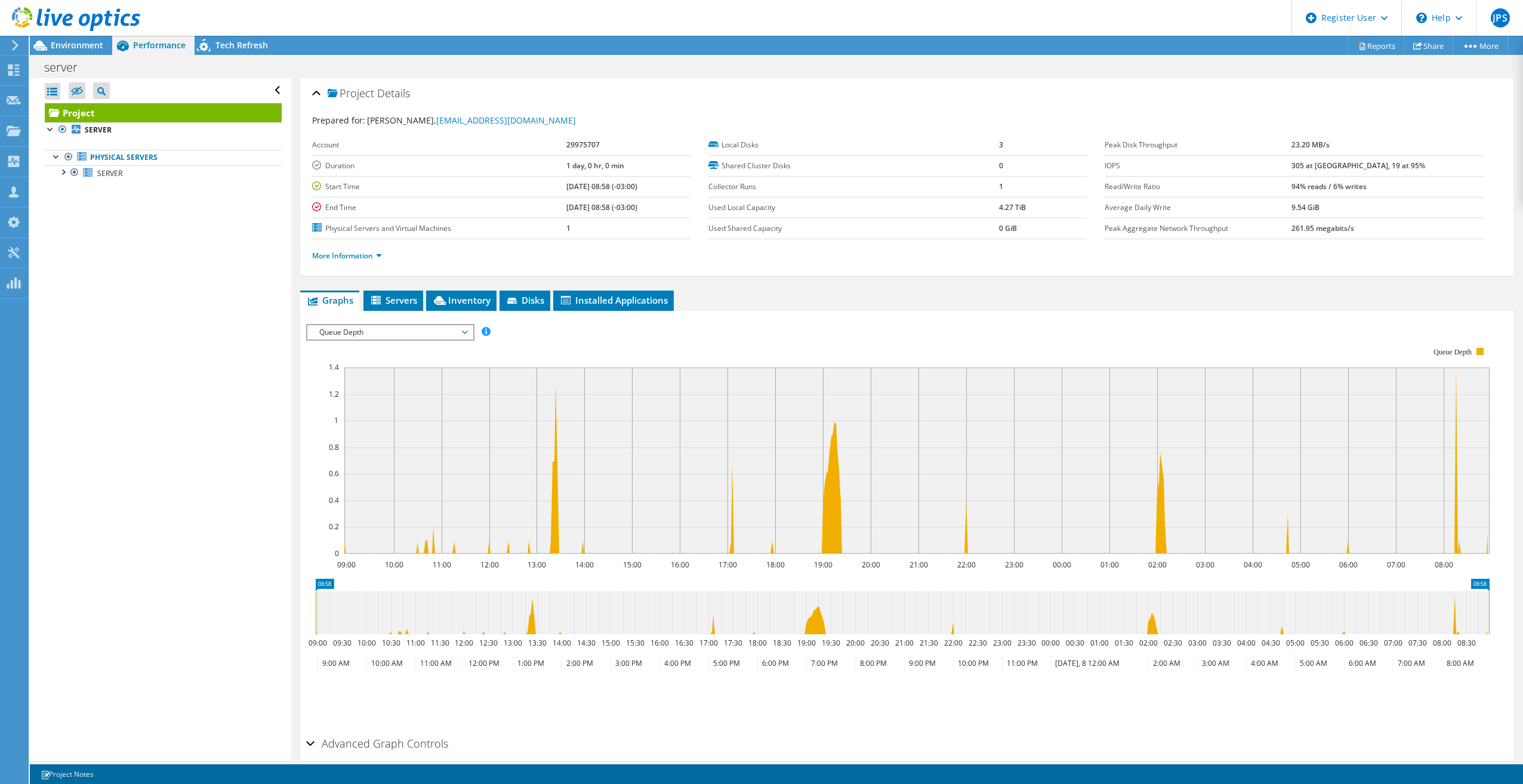
click at [575, 323] on div "IOPS Disk Throughput IO Size Latency Queue Depth CPU Percentage Memory Page Fau…" at bounding box center [907, 525] width 1201 height 414
click at [399, 332] on span "Queue Depth" at bounding box center [390, 332] width 153 height 14
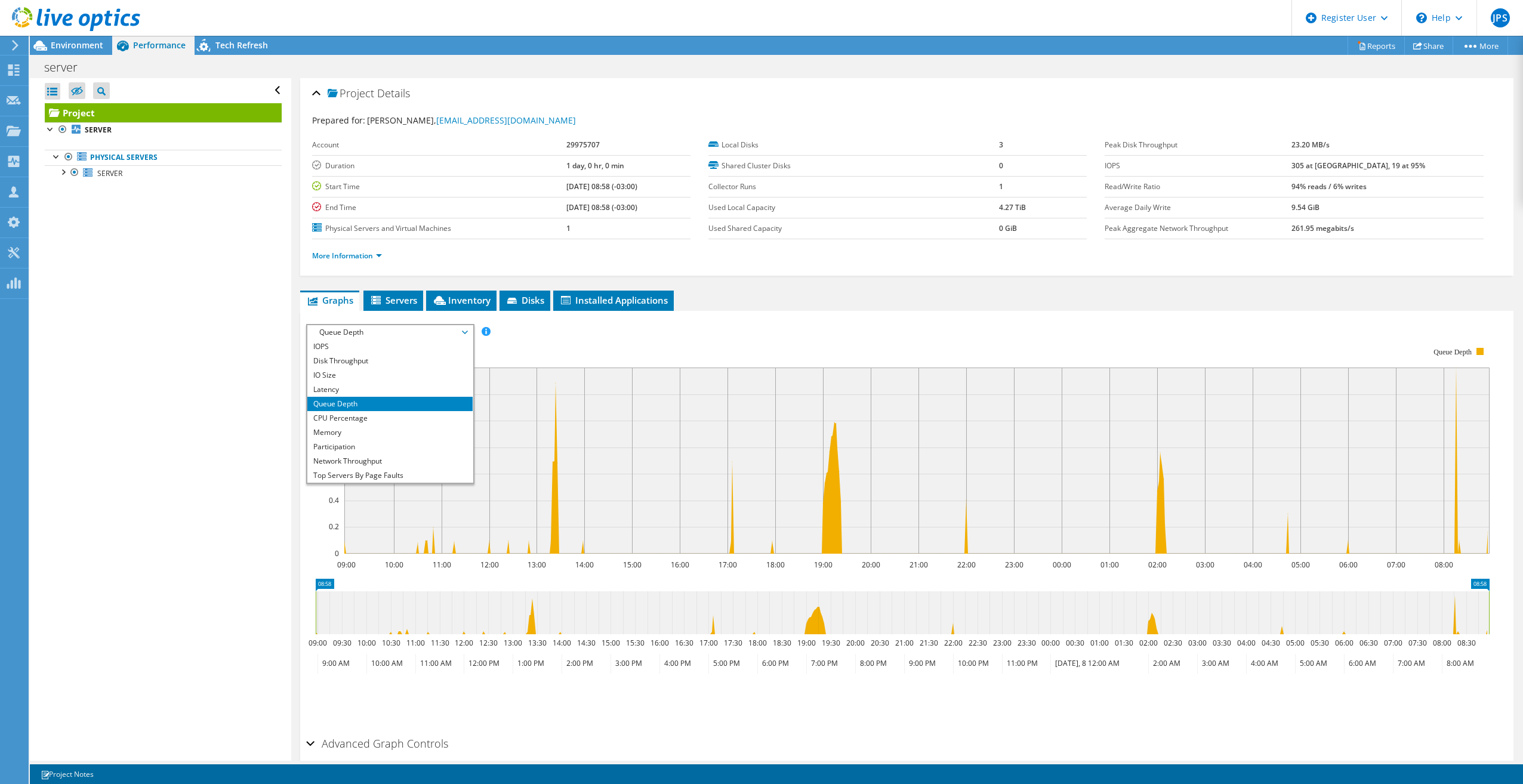
click at [744, 311] on div "IOPS Disk Throughput IO Size Latency Queue Depth CPU Percentage Memory Page Fau…" at bounding box center [907, 521] width 1201 height 421
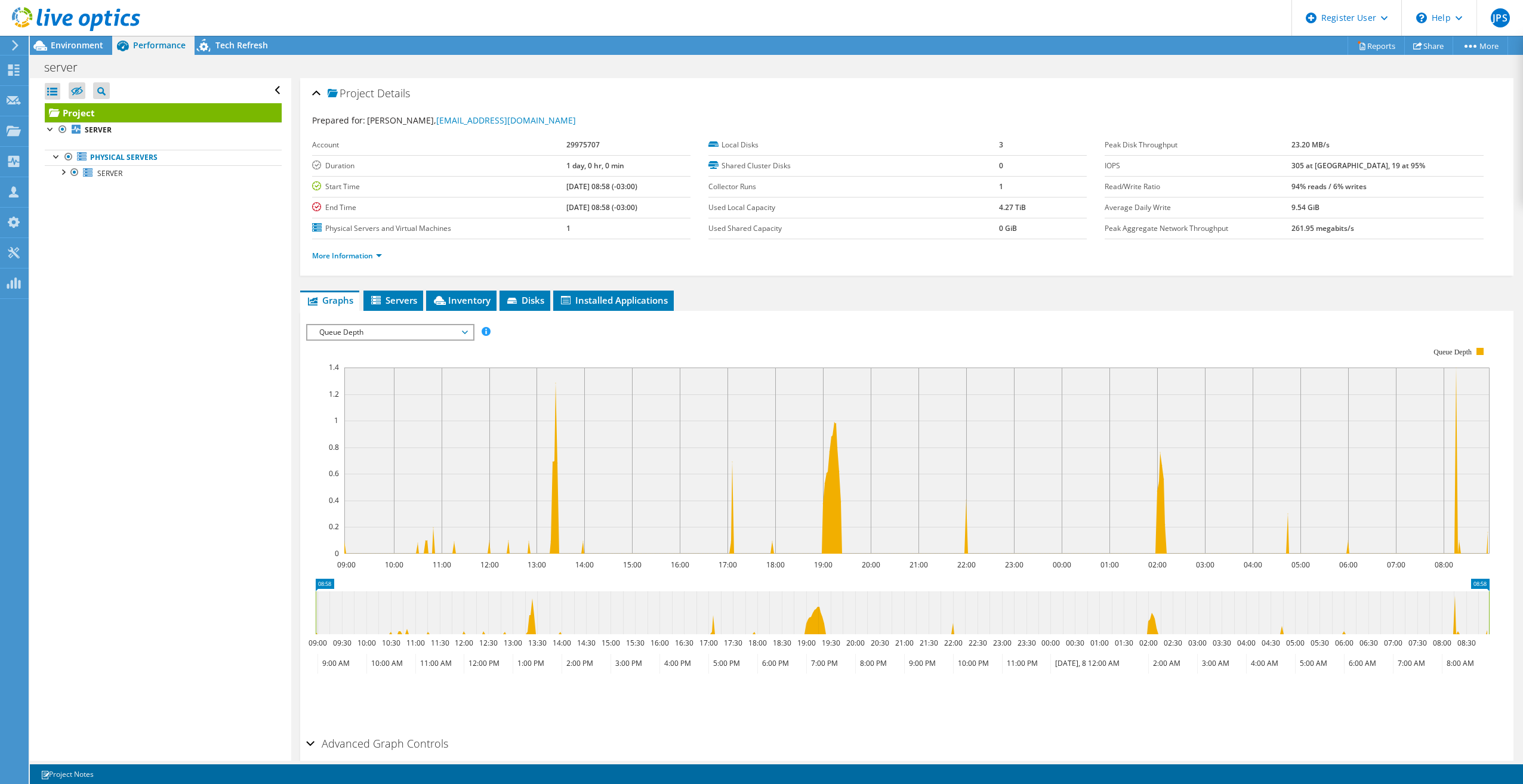
click at [280, 277] on div "Open All Close All Hide Excluded Nodes Project Tree Filter" at bounding box center [160, 420] width 261 height 683
